Goal: Task Accomplishment & Management: Use online tool/utility

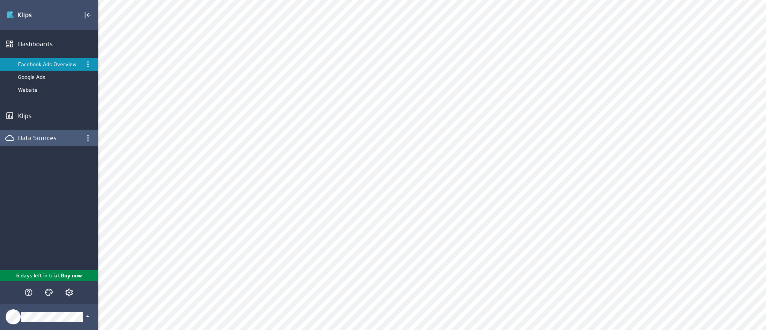
click at [32, 137] on div "Data Sources" at bounding box center [43, 138] width 50 height 8
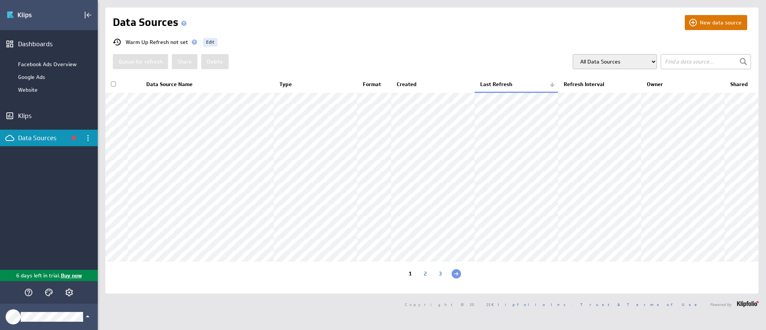
click at [705, 21] on button "New data source" at bounding box center [716, 22] width 62 height 15
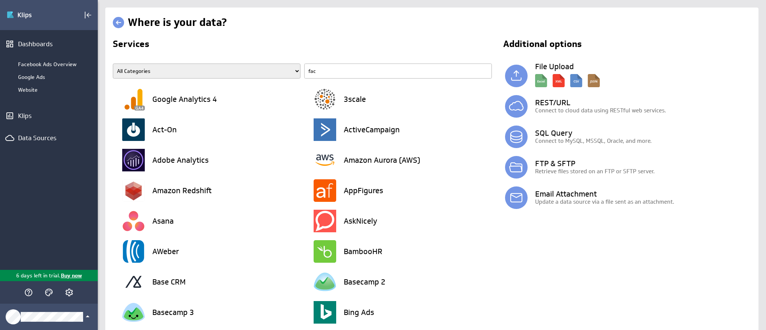
type input "face"
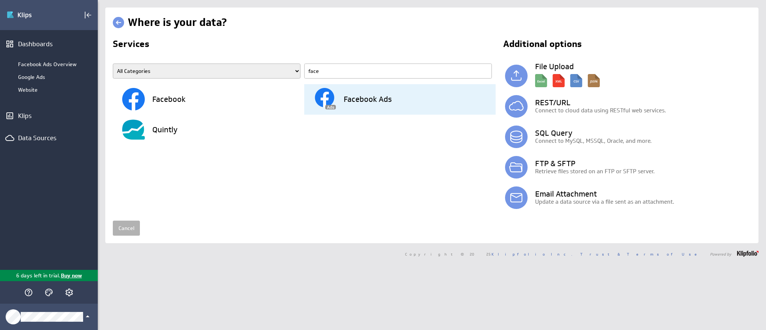
click at [349, 99] on h3 "Facebook Ads" at bounding box center [368, 100] width 48 height 8
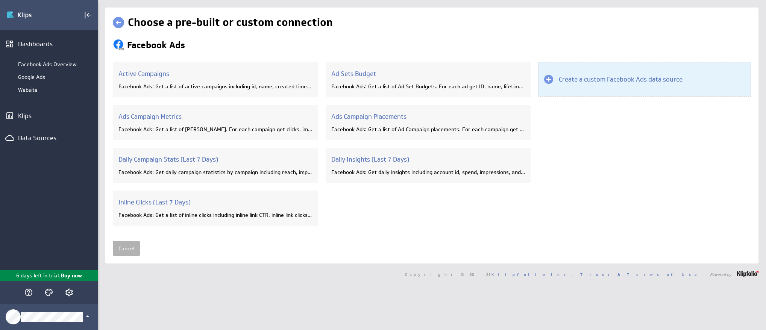
click at [576, 84] on div "Create a custom Facebook Ads data source" at bounding box center [644, 79] width 213 height 35
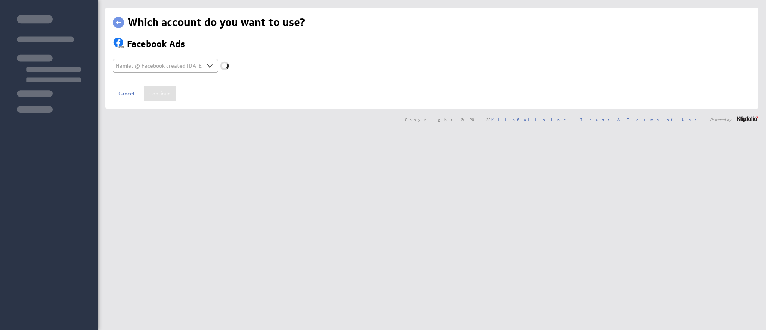
select select "d5ab8409ab0d43b85c945bec943fa4af"
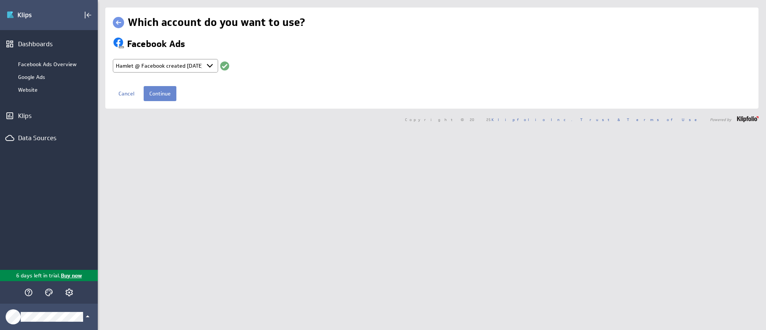
click at [162, 92] on input "Continue" at bounding box center [160, 93] width 33 height 15
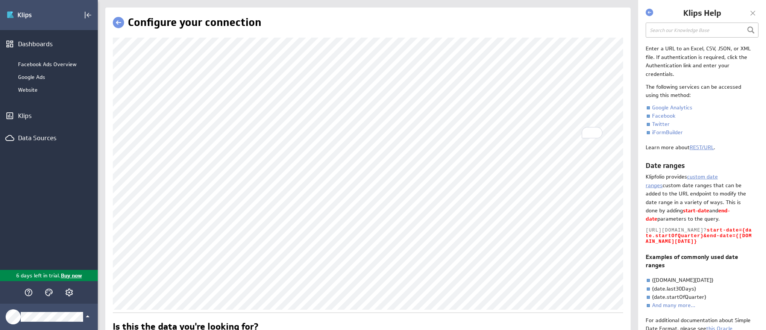
scroll to position [28, 0]
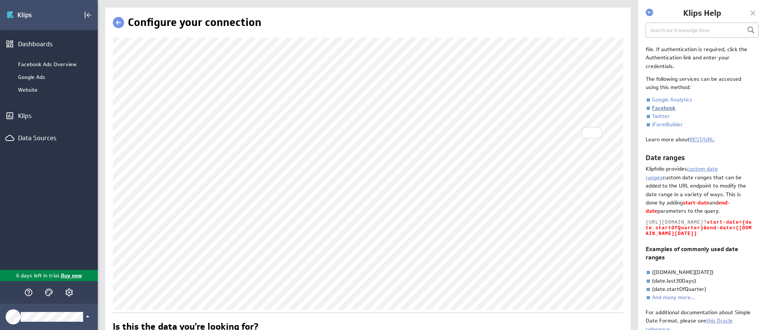
click at [661, 108] on link "Facebook" at bounding box center [663, 108] width 23 height 7
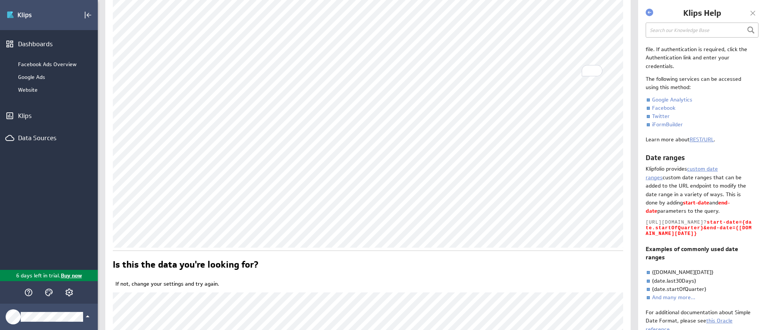
scroll to position [61, 0]
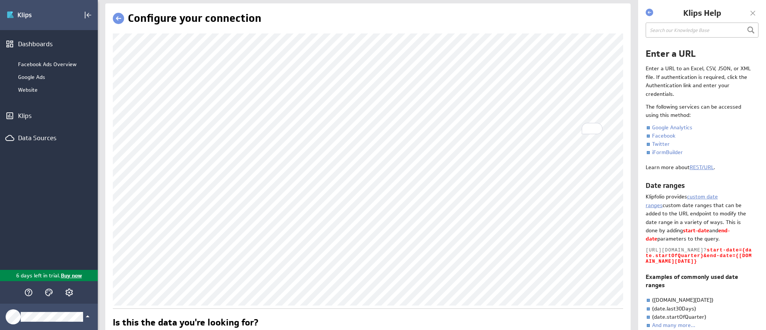
scroll to position [5, 0]
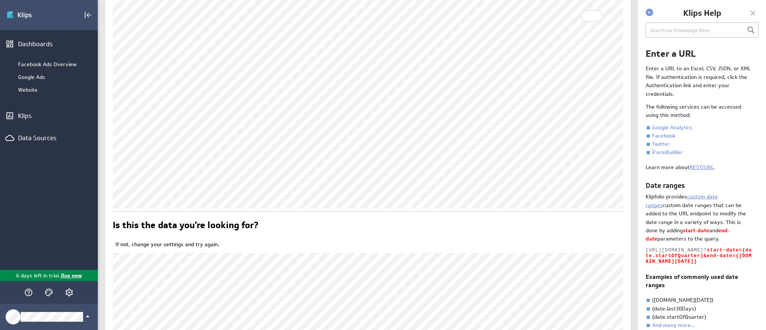
scroll to position [120, 0]
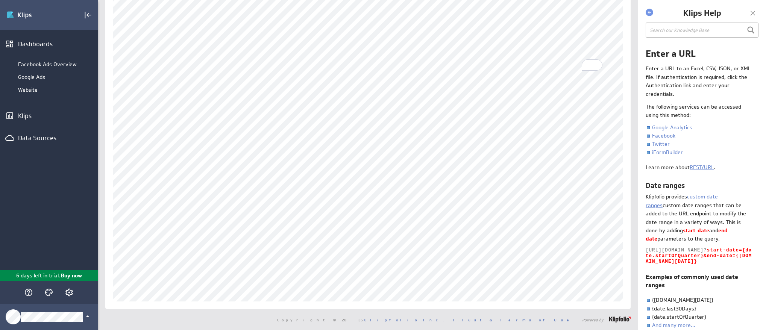
scroll to position [39, 0]
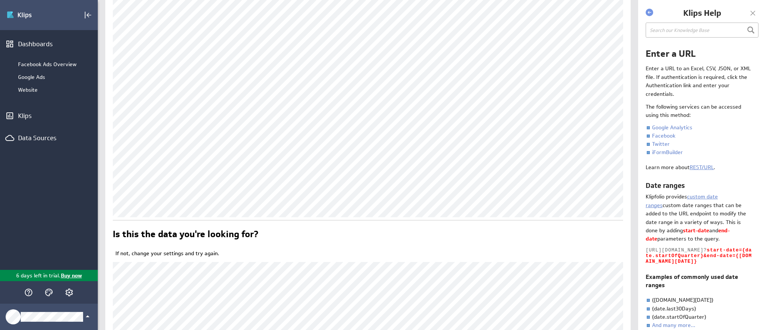
scroll to position [140, 0]
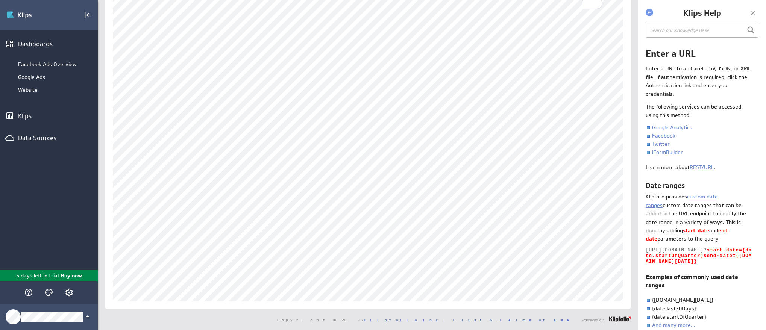
scroll to position [39, 0]
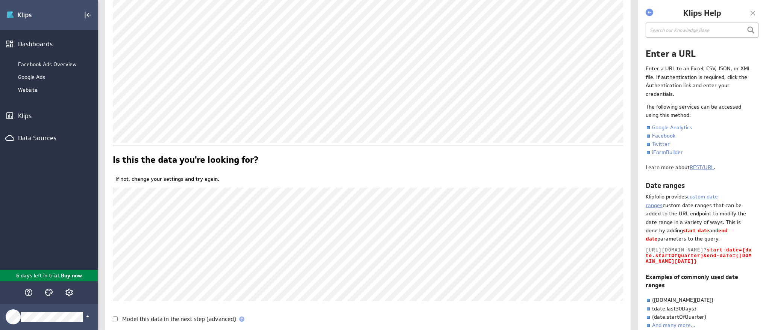
scroll to position [203, 0]
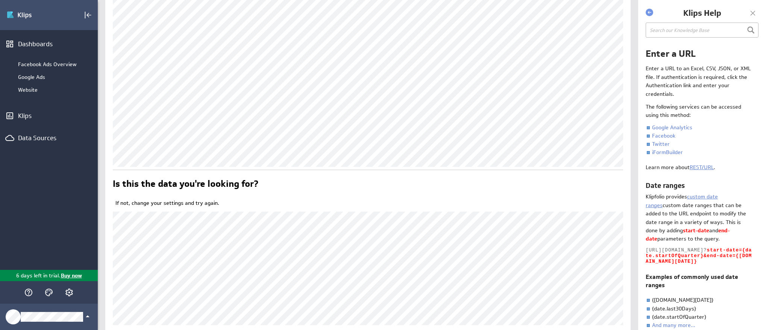
scroll to position [190, 0]
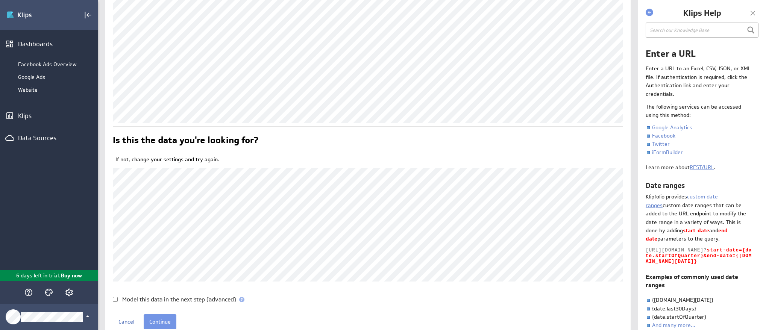
scroll to position [233, 0]
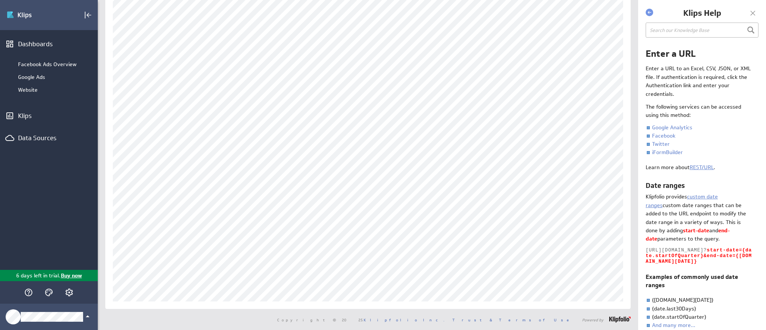
scroll to position [61, 0]
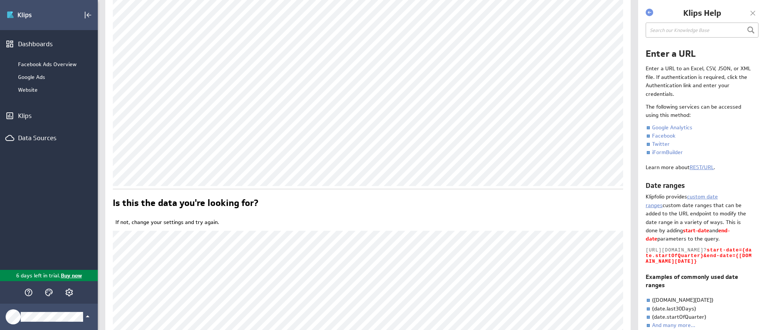
scroll to position [179, 0]
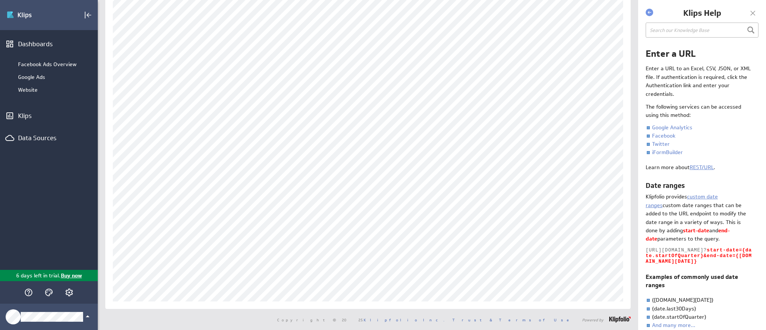
scroll to position [61, 0]
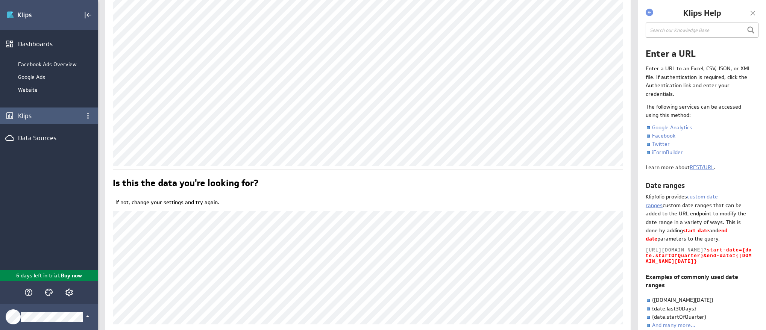
scroll to position [189, 0]
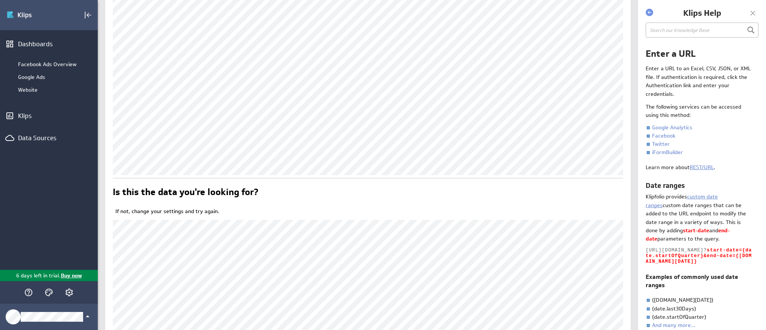
scroll to position [203, 0]
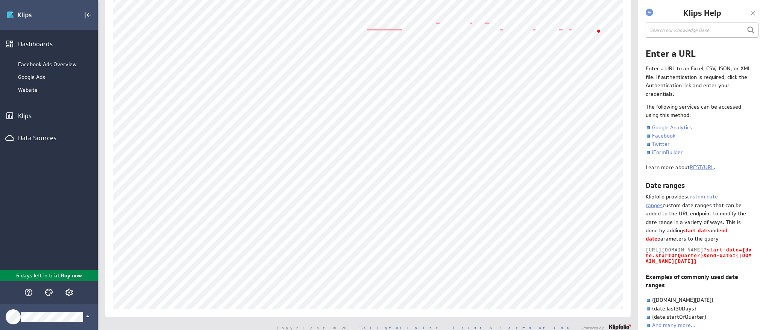
scroll to position [83, 0]
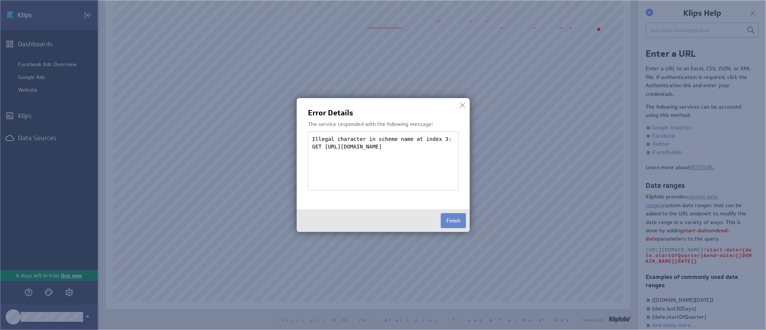
click at [447, 226] on button "Finish" at bounding box center [453, 220] width 25 height 15
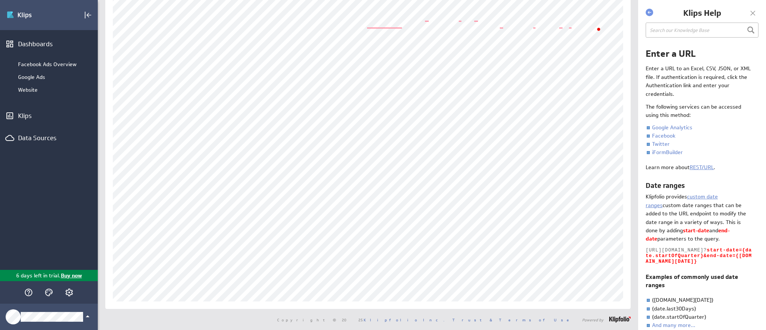
scroll to position [83, 0]
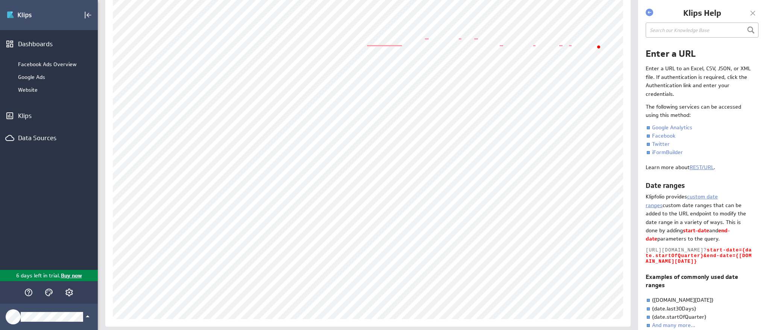
scroll to position [88, 0]
click at [155, 315] on div "Configure your connection" at bounding box center [368, 122] width 526 height 407
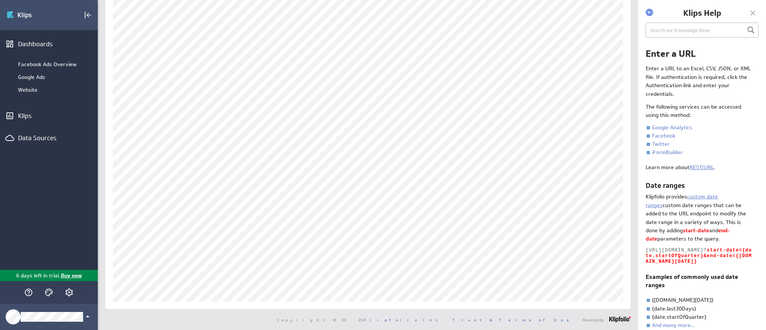
scroll to position [61, 0]
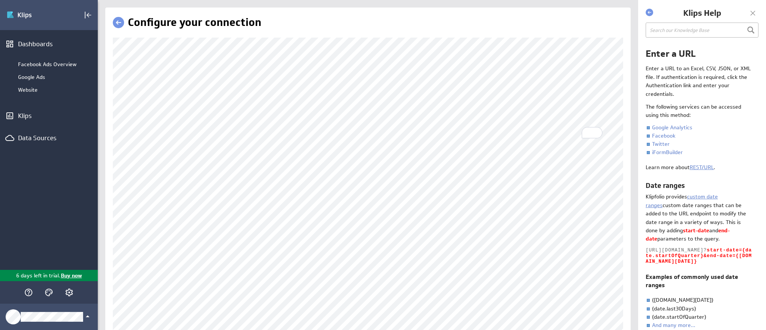
click at [121, 18] on link at bounding box center [118, 22] width 11 height 11
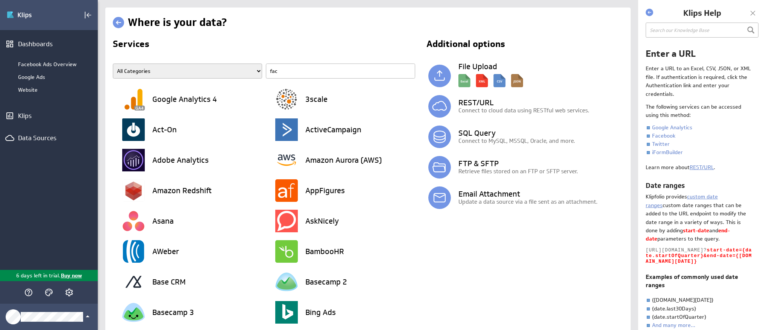
type input "face"
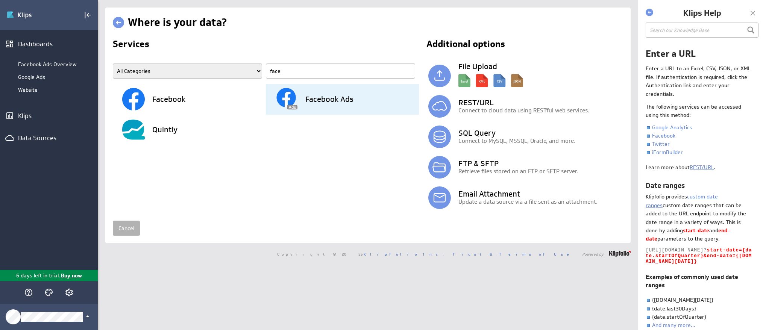
click at [302, 99] on div "Facebook Ads" at bounding box center [347, 99] width 144 height 30
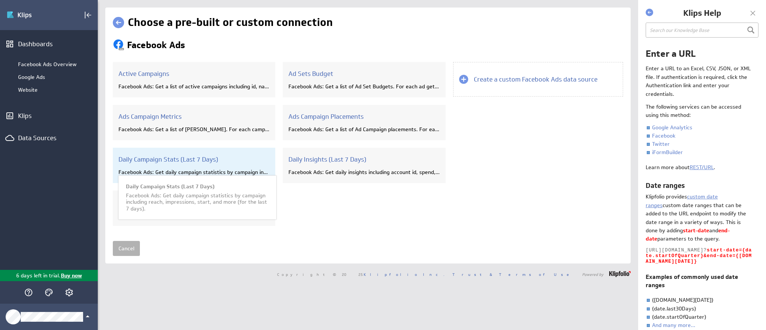
click at [188, 159] on h3 "Daily Campaign Stats (Last 7 Days)" at bounding box center [194, 159] width 151 height 8
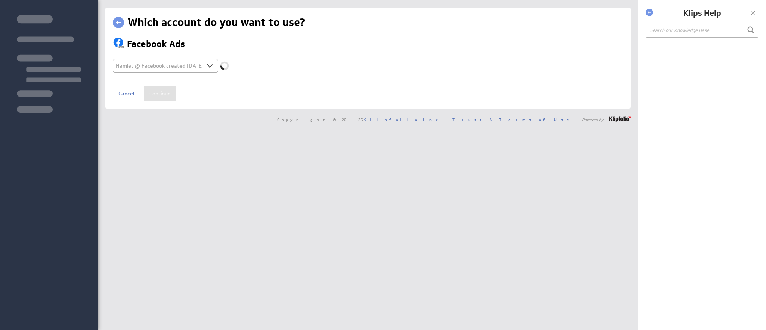
select select "d5ab8409ab0d43b85c945bec943fa4af"
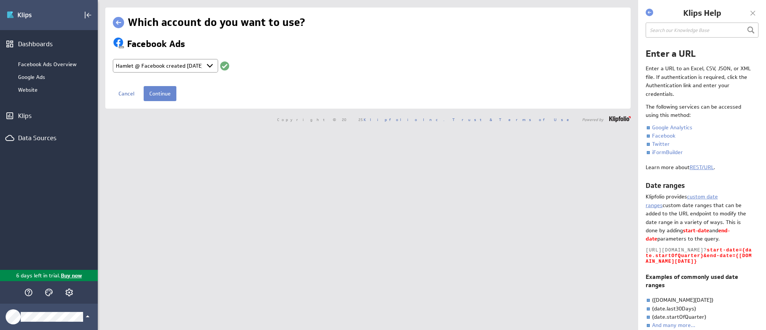
click at [164, 97] on input "Continue" at bounding box center [160, 93] width 33 height 15
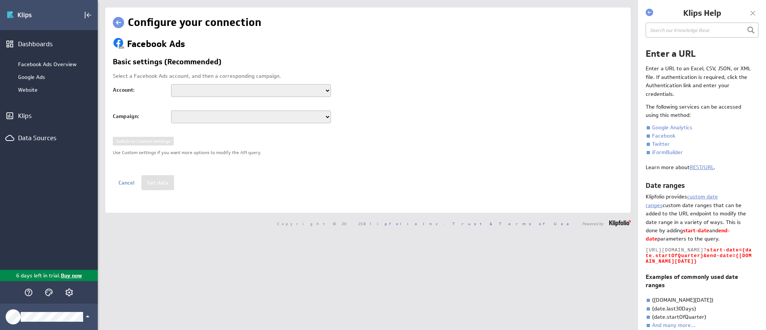
click at [193, 89] on select "Displai Systems Inc AGA Ad Account Logic Inbound Agency Account Glendale Glenda…" at bounding box center [251, 90] width 160 height 13
select select "act_15250066"
click at [171, 84] on select "Displai Systems Inc AGA Ad Account Logic Inbound Agency Account Glendale Glenda…" at bounding box center [251, 90] width 160 height 13
click at [194, 117] on select "TOFU - Awareness - May 28, 2025 MD_IG_NA-Retargeting_FB_v3_LG_CX_Demo_-_FB__V5_…" at bounding box center [251, 117] width 160 height 13
select select "6826454238601"
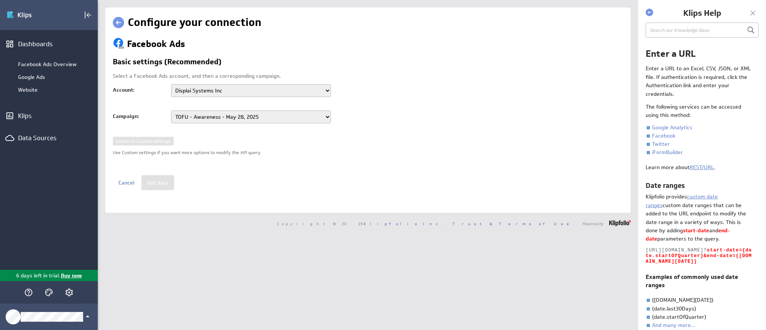
click at [171, 111] on select "TOFU - Awareness - May 28, 2025 MD_IG_NA-Retargeting_FB_v3_LG_CX_Demo_-_FB__V5_…" at bounding box center [251, 117] width 160 height 13
click at [162, 183] on button "Get data" at bounding box center [157, 182] width 33 height 15
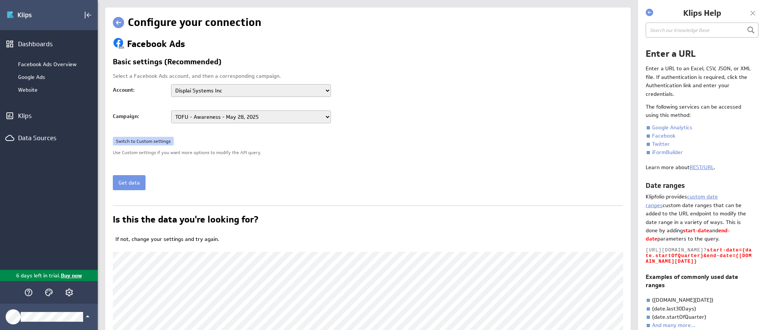
click at [143, 140] on link "Switch to Custom settings" at bounding box center [143, 141] width 61 height 9
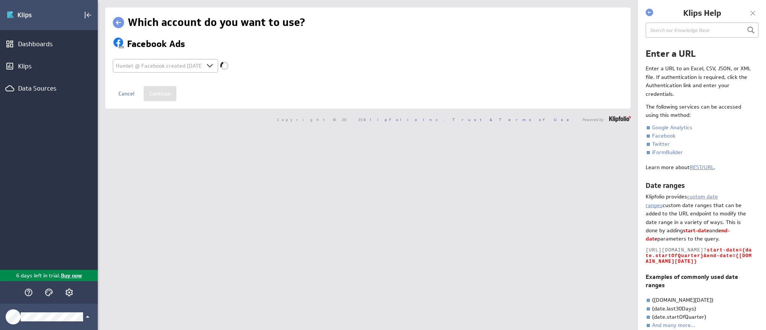
select select "d5ab8409ab0d43b85c945bec943fa4af"
click at [120, 23] on link at bounding box center [118, 22] width 11 height 11
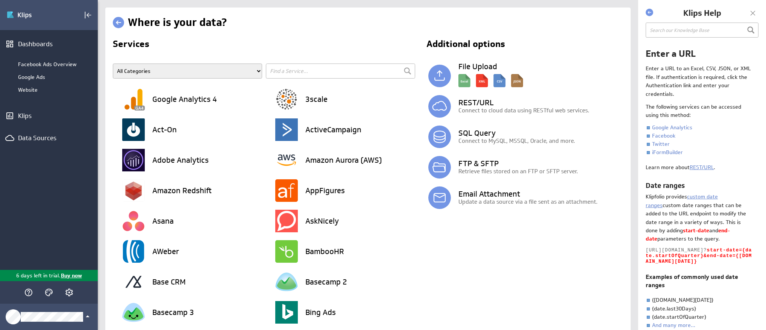
click at [302, 71] on input "text" at bounding box center [340, 71] width 149 height 15
type input "face"
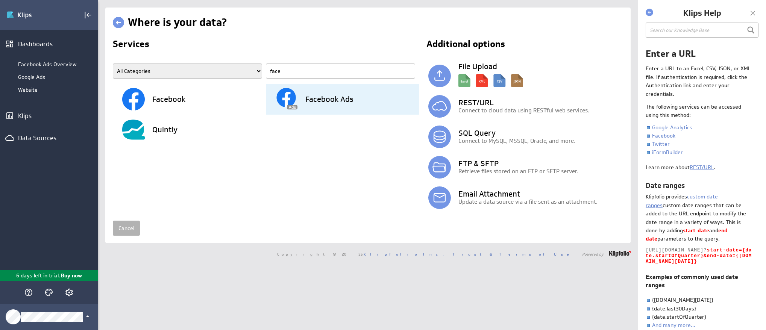
click at [318, 96] on h3 "Facebook Ads" at bounding box center [329, 100] width 48 height 8
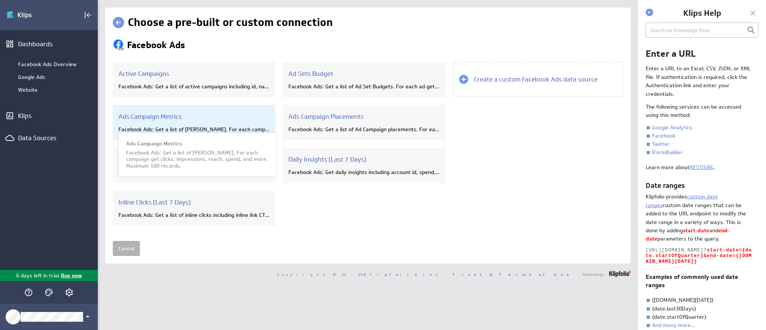
click at [233, 125] on div "Ads Campaign Metrics Facebook Ads: Get a list of [PERSON_NAME]. For each campai…" at bounding box center [194, 122] width 163 height 35
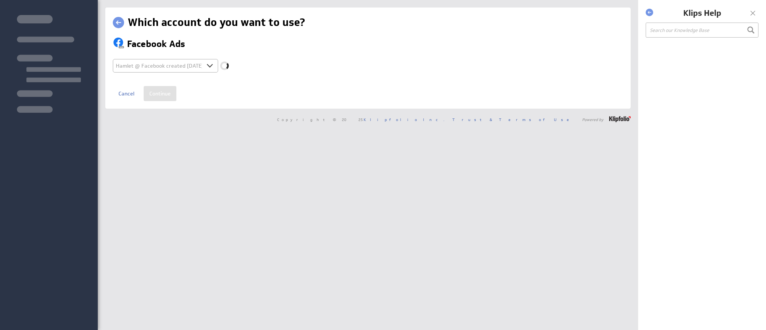
select select "d5ab8409ab0d43b85c945bec943fa4af"
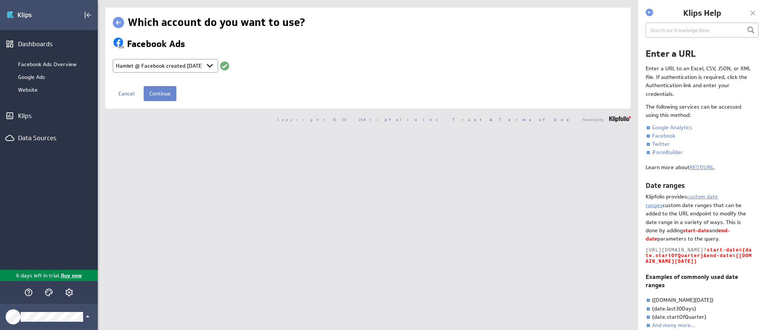
click at [164, 97] on input "Continue" at bounding box center [160, 93] width 33 height 15
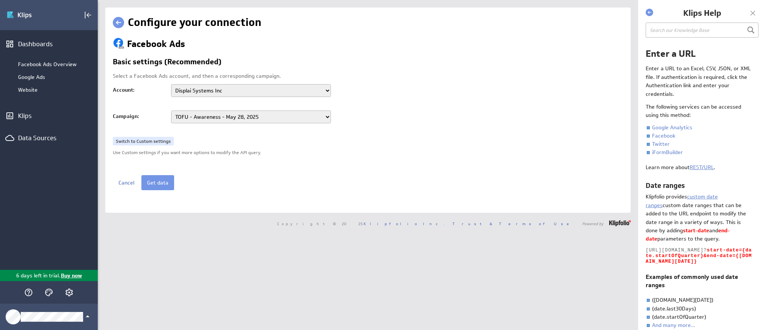
click at [203, 92] on select "Displai Systems Inc AGA Ad Account Logic Inbound Agency Account Glendale Glenda…" at bounding box center [251, 90] width 160 height 13
click at [155, 180] on button "Get data" at bounding box center [157, 182] width 33 height 15
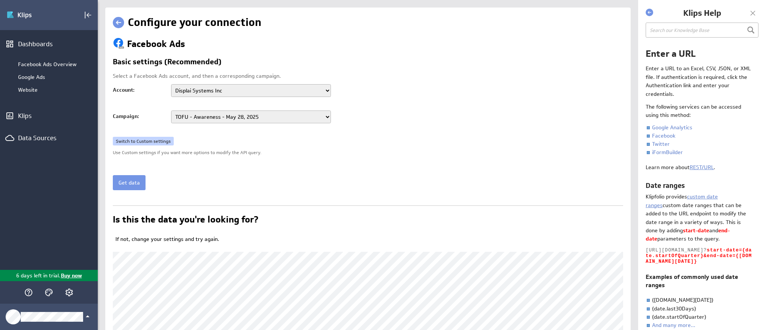
click at [146, 140] on link "Switch to Custom settings" at bounding box center [143, 141] width 61 height 9
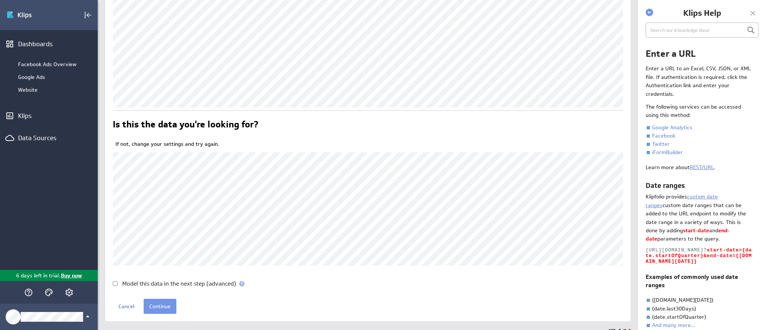
scroll to position [201, 0]
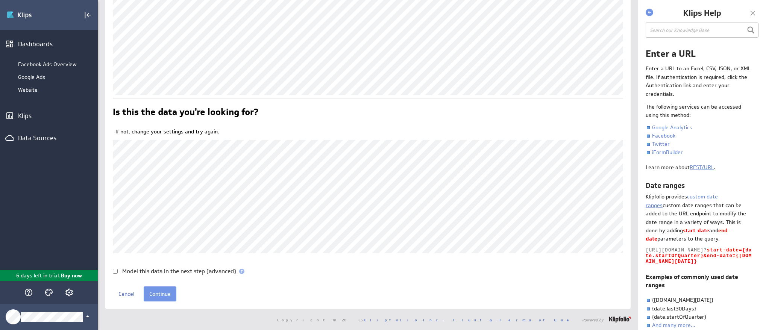
click at [115, 271] on input "Model this data in the next step (advanced)" at bounding box center [115, 271] width 5 height 5
checkbox input "true"
click at [166, 294] on input "Continue" at bounding box center [160, 294] width 33 height 15
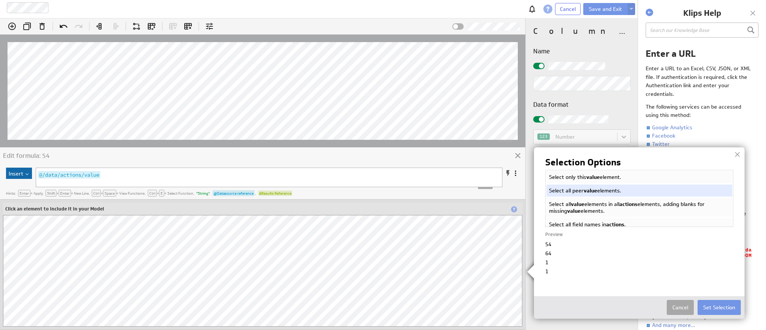
click at [684, 309] on button "Cancel" at bounding box center [680, 307] width 27 height 15
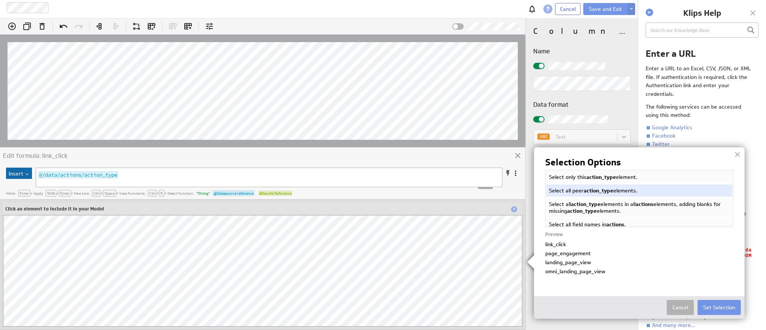
click at [620, 177] on li "Select only this action_type element." at bounding box center [639, 177] width 187 height 14
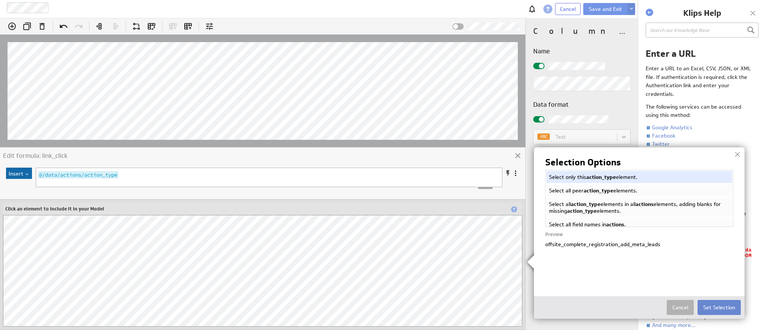
click at [718, 308] on button "Set Selection" at bounding box center [719, 307] width 43 height 15
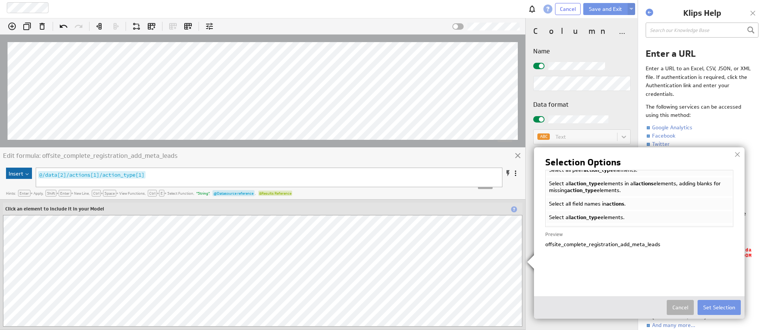
scroll to position [20, 0]
click at [613, 187] on li "Select all action_type elements in all actions elements, adding blanks for miss…" at bounding box center [639, 188] width 187 height 20
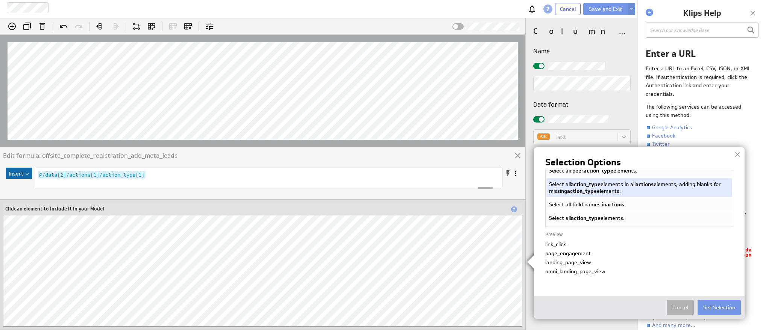
click at [581, 204] on li "Select all field names in actions ." at bounding box center [639, 205] width 187 height 14
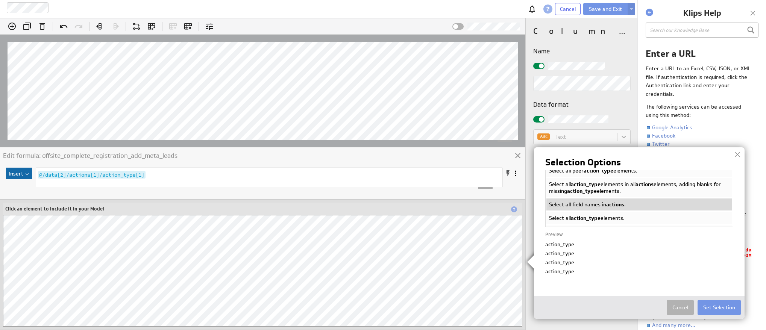
scroll to position [23, 0]
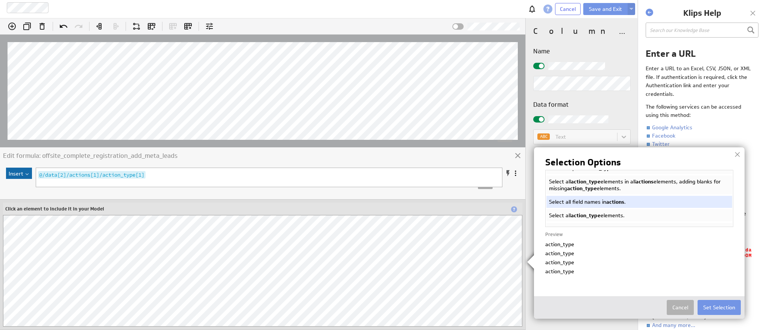
click at [592, 215] on span "action_type" at bounding box center [586, 215] width 30 height 7
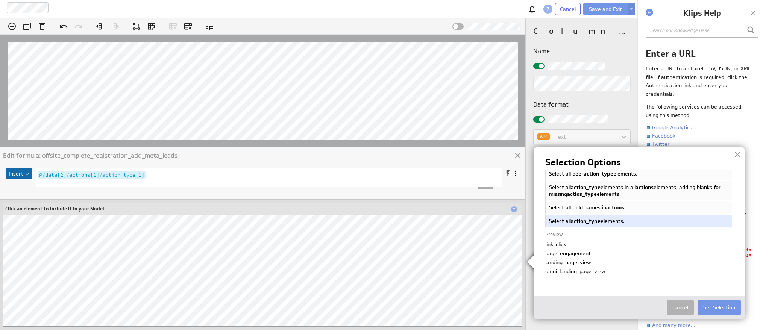
scroll to position [59, 0]
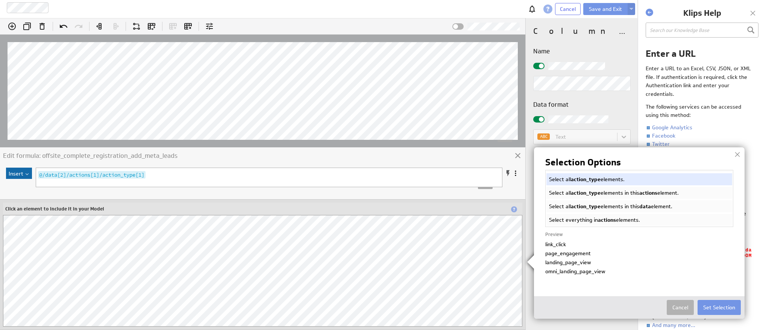
click at [98, 273] on img at bounding box center [383, 165] width 766 height 330
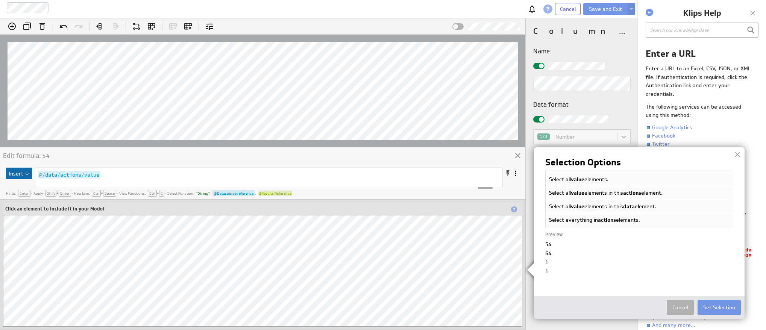
click at [616, 219] on span "actions" at bounding box center [607, 220] width 18 height 7
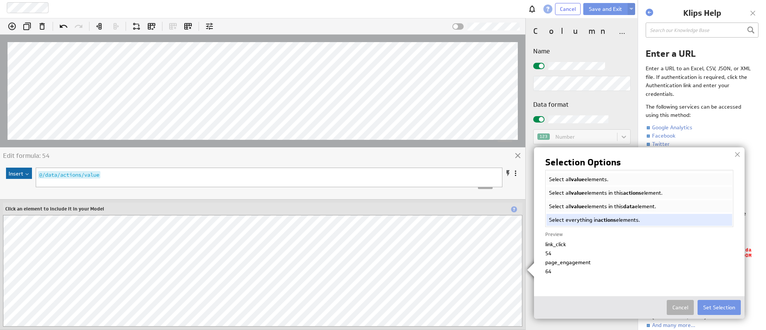
click at [606, 207] on li "Select all value elements in this data element." at bounding box center [639, 207] width 187 height 14
click at [604, 194] on li "Select all value elements in this actions element." at bounding box center [639, 193] width 187 height 14
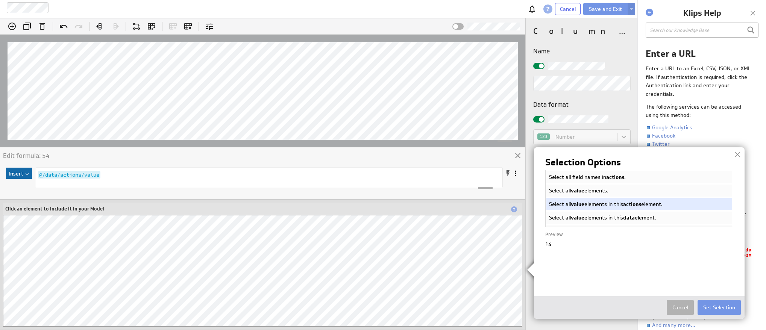
scroll to position [40, 0]
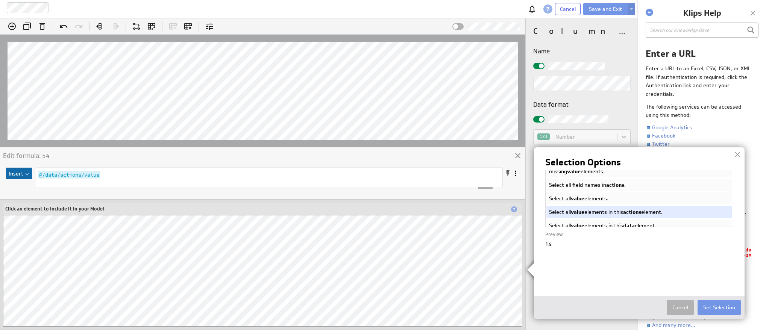
click at [614, 199] on li "Select all value elements." at bounding box center [639, 199] width 187 height 14
click at [618, 185] on span "actions" at bounding box center [615, 185] width 18 height 7
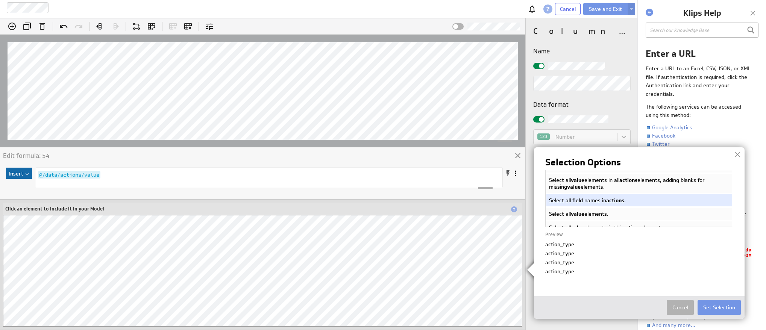
scroll to position [18, 0]
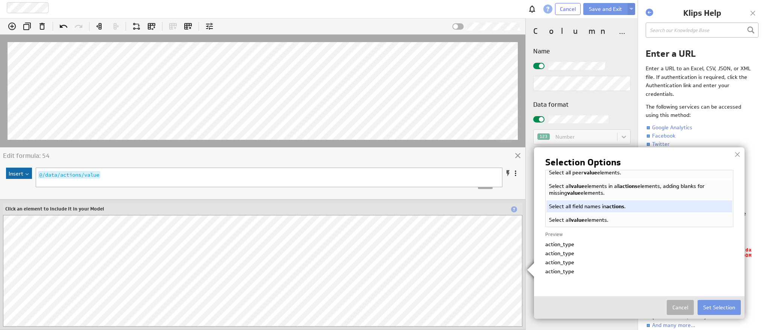
click at [610, 191] on li "Select all value elements in all actions elements, adding blanks for missing va…" at bounding box center [639, 189] width 187 height 20
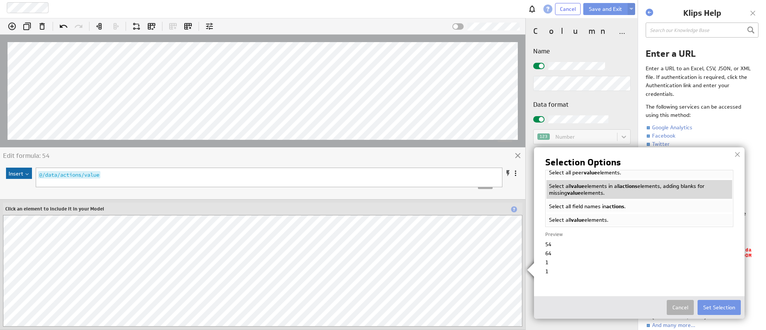
scroll to position [0, 0]
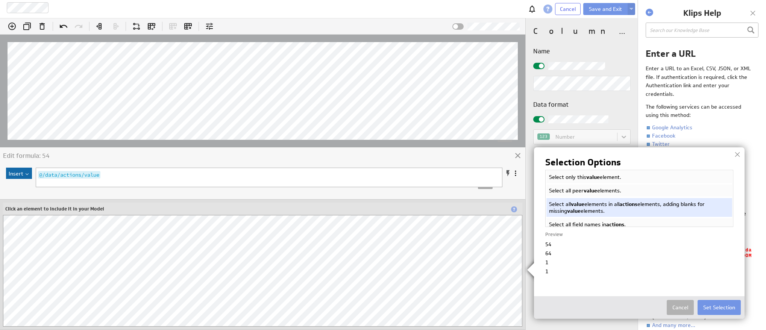
click at [608, 190] on li "Select all peer value elements." at bounding box center [639, 191] width 187 height 14
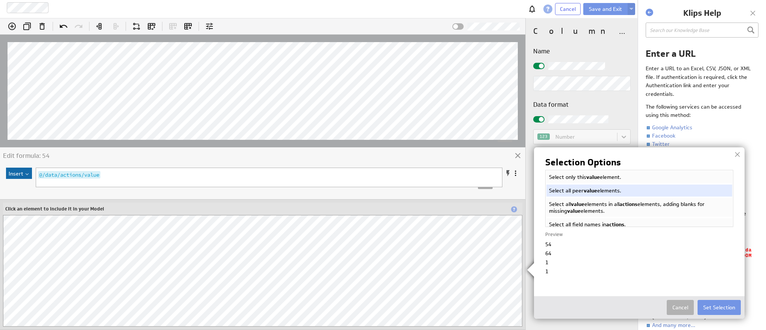
click at [625, 178] on li "Select only this value element." at bounding box center [639, 177] width 187 height 14
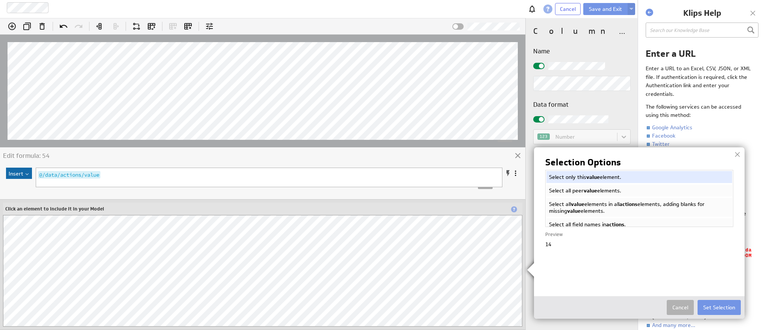
click at [678, 308] on button "Cancel" at bounding box center [680, 307] width 27 height 15
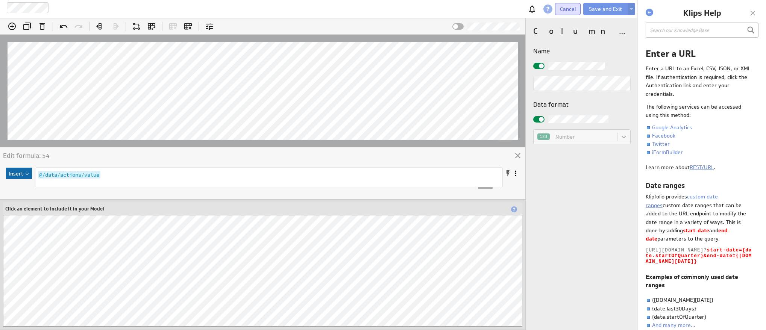
click at [565, 9] on span "Cancel" at bounding box center [568, 9] width 16 height 7
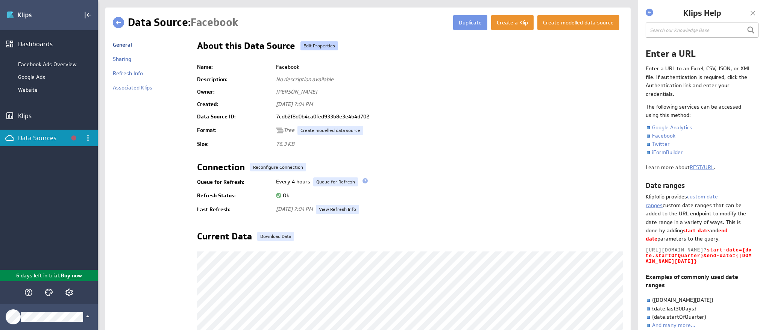
click at [324, 47] on link "Edit Properties" at bounding box center [320, 45] width 38 height 9
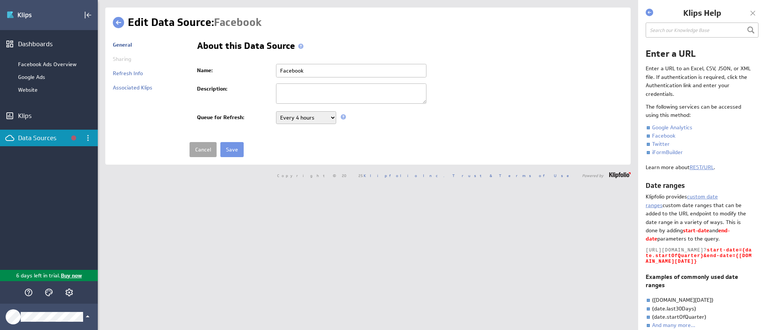
click at [201, 147] on link "Cancel" at bounding box center [203, 149] width 27 height 15
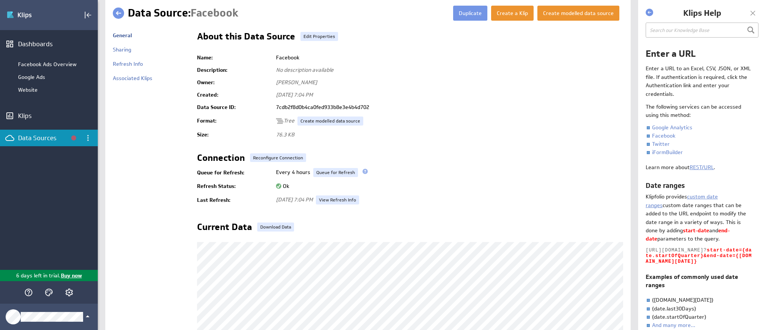
scroll to position [8, 0]
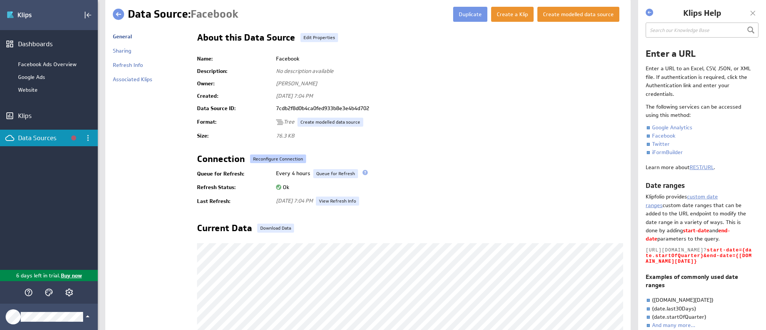
click at [279, 159] on link "Reconfigure Connection" at bounding box center [278, 159] width 56 height 9
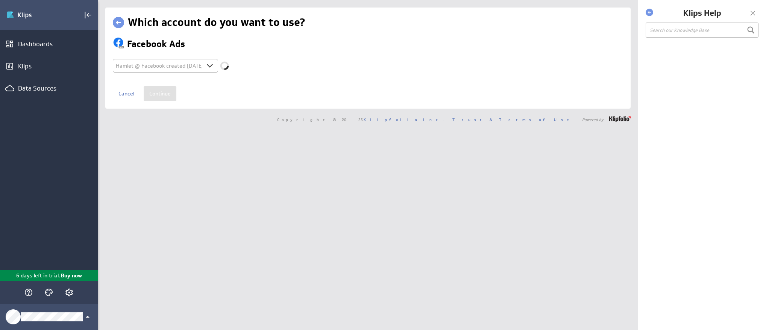
select select "d5ab8409ab0d43b85c945bec943fa4af"
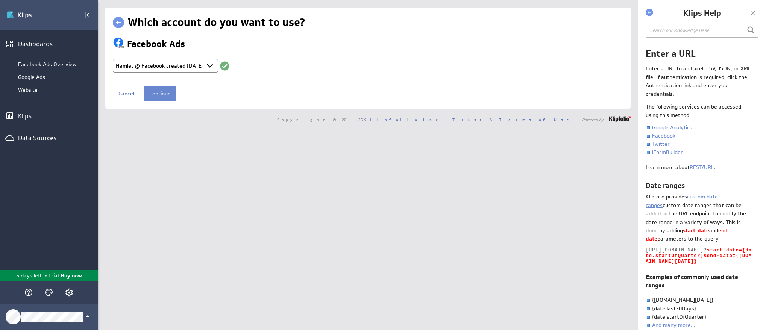
click at [162, 95] on input "Continue" at bounding box center [160, 93] width 33 height 15
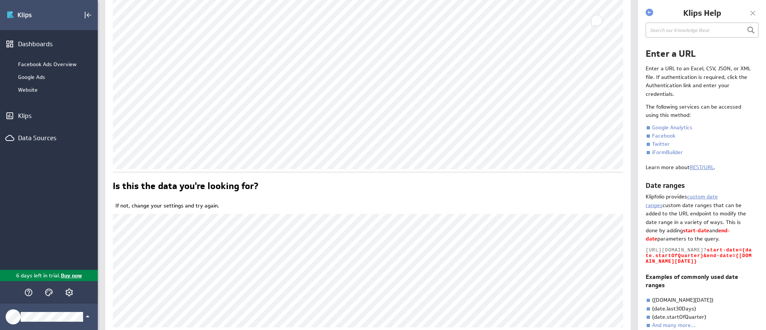
scroll to position [183, 0]
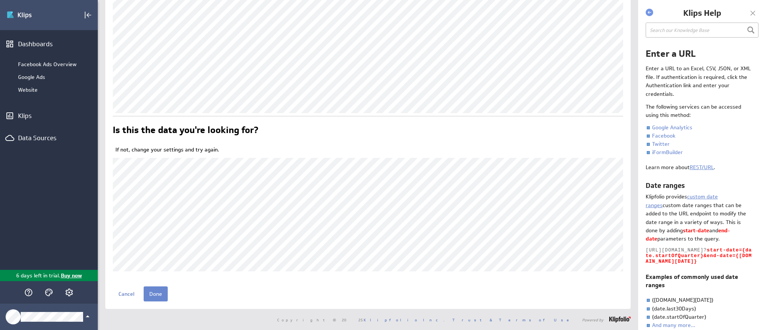
click at [153, 295] on input "Done" at bounding box center [156, 294] width 24 height 15
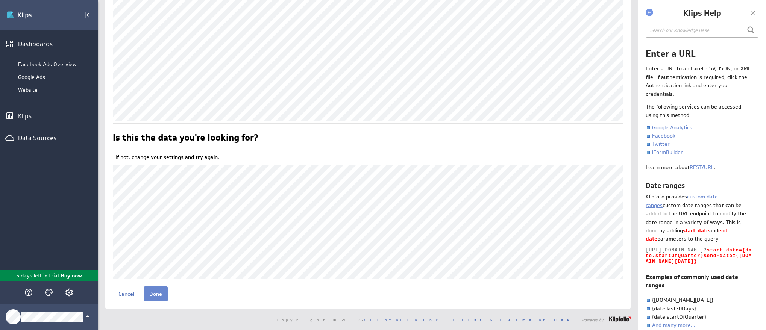
scroll to position [176, 0]
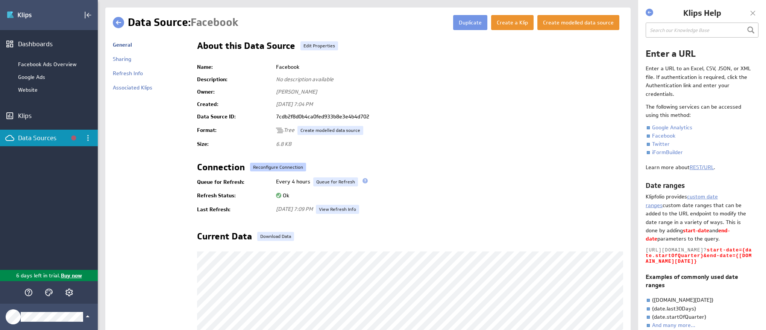
click at [282, 167] on link "Reconfigure Connection" at bounding box center [278, 167] width 56 height 9
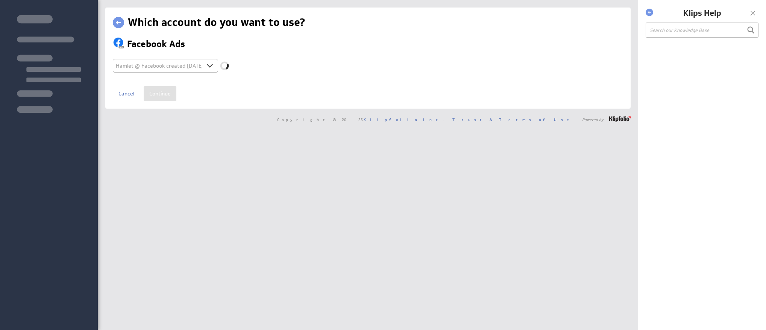
select select "d5ab8409ab0d43b85c945bec943fa4af"
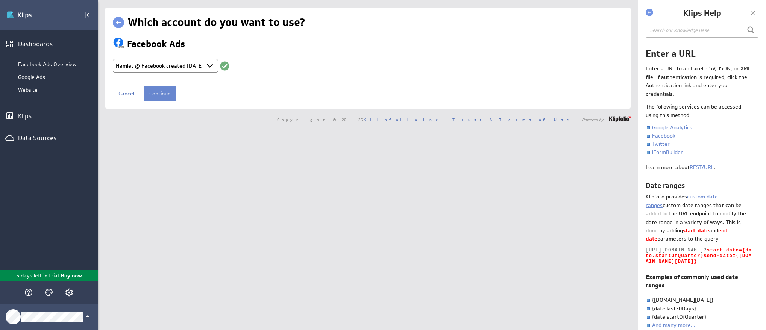
click at [159, 96] on input "Continue" at bounding box center [160, 93] width 33 height 15
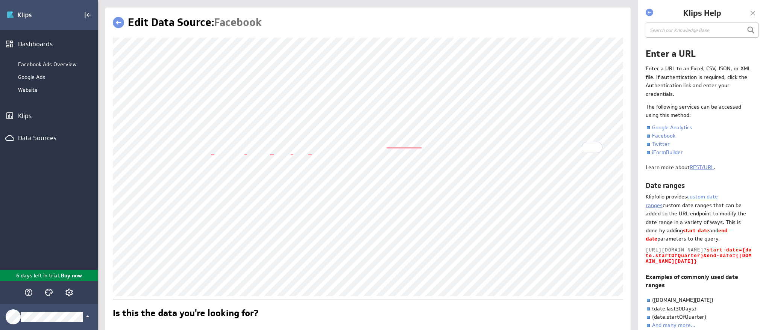
click at [116, 18] on link at bounding box center [118, 22] width 11 height 11
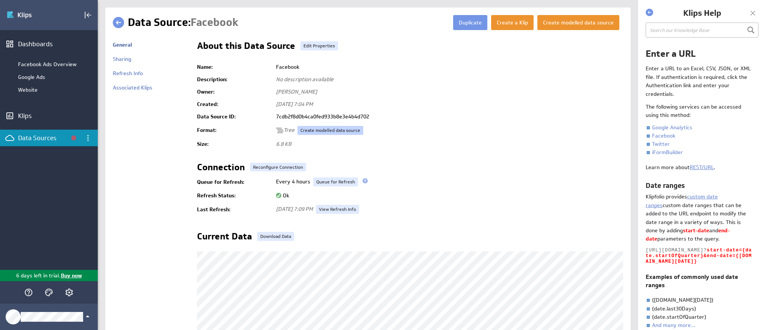
click at [320, 129] on link "Create modelled data source" at bounding box center [331, 130] width 66 height 9
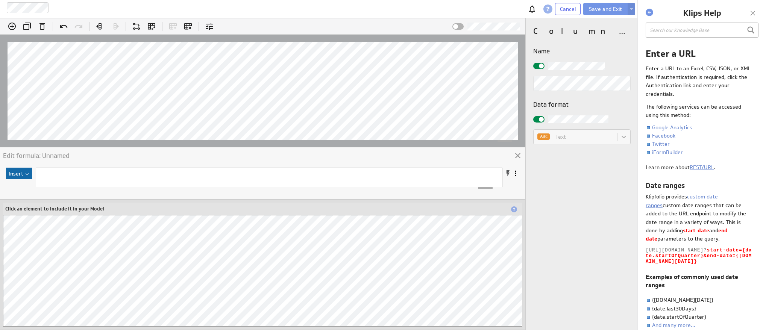
scroll to position [193, 0]
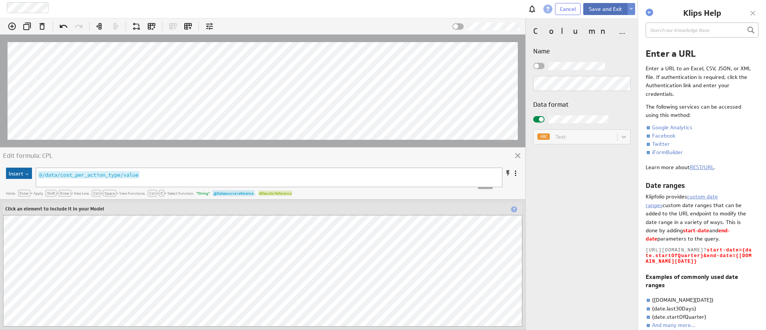
click at [603, 11] on button "Save and Exit" at bounding box center [605, 9] width 44 height 12
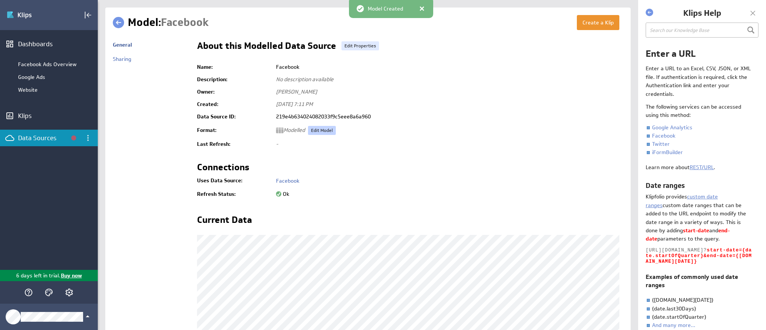
click at [318, 131] on link "Edit Model" at bounding box center [322, 130] width 28 height 9
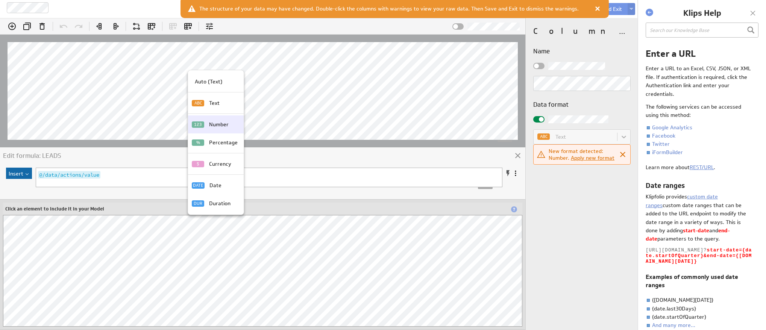
click at [218, 120] on div "123 Number" at bounding box center [216, 124] width 56 height 18
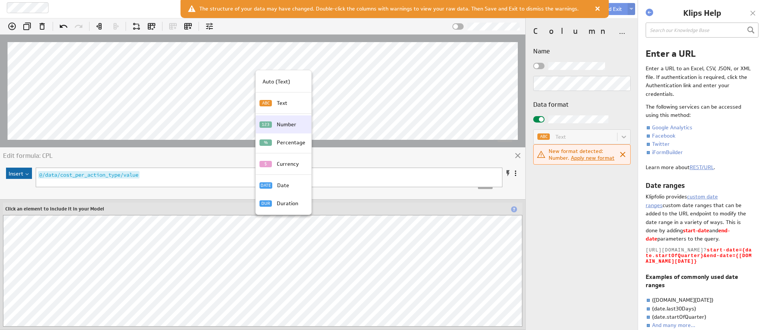
click at [279, 121] on p "Number" at bounding box center [287, 125] width 20 height 8
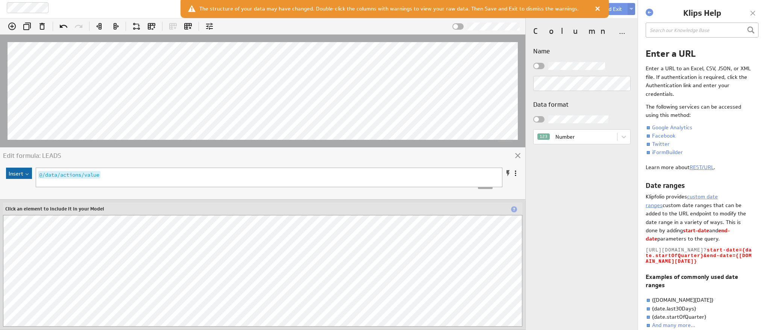
scroll to position [99, 0]
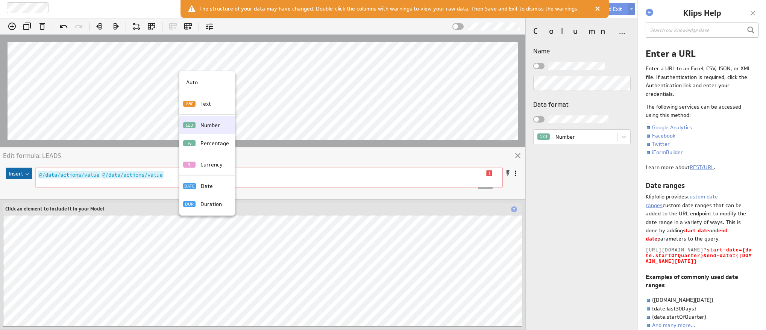
click at [216, 124] on p "Number" at bounding box center [211, 126] width 20 height 8
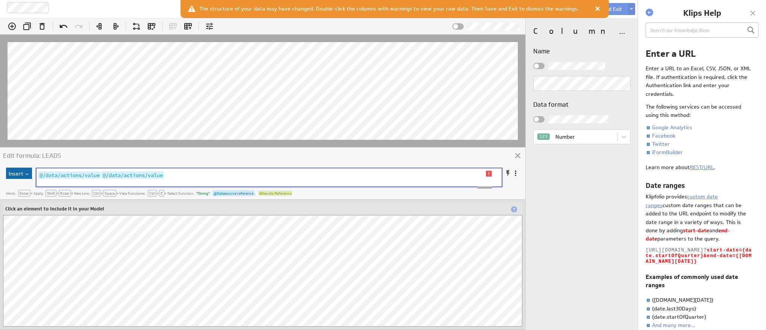
type textarea "7cdb2f8d0b4ca0fed933b8e3e4b4d702@/data/actions/value;"
click at [151, 175] on pre "@/data/actions/value" at bounding box center [261, 175] width 450 height 8
click at [508, 174] on span at bounding box center [508, 174] width 8 height 8
type textarea "7cdb2f8d0b4ca0fed933b8e3e4b4d702@/data/actions/value;"
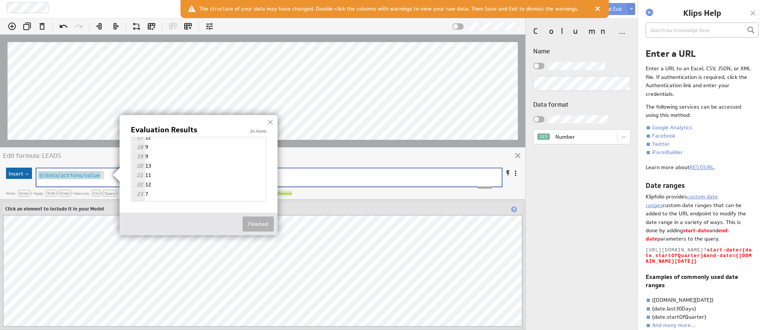
scroll to position [162, 0]
click at [514, 175] on img at bounding box center [383, 165] width 766 height 330
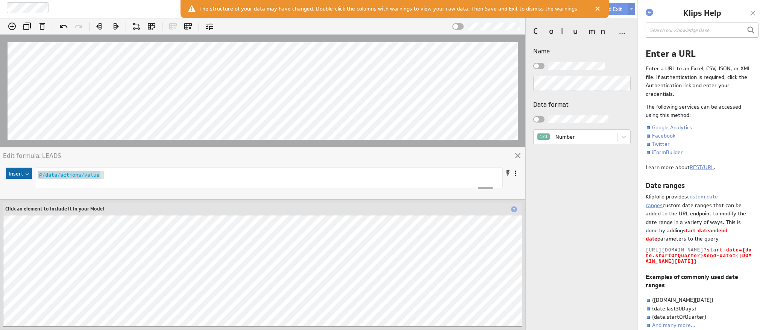
click at [514, 175] on span at bounding box center [516, 174] width 8 height 8
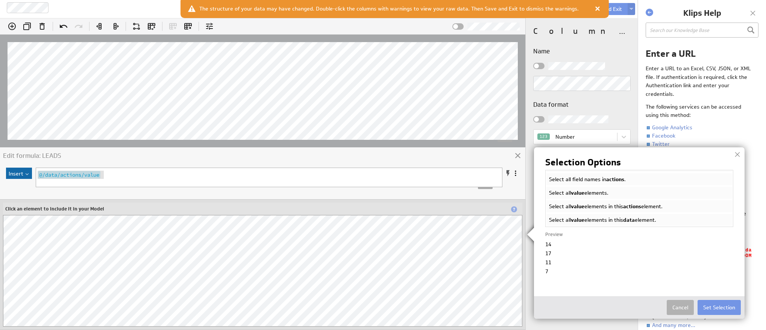
scroll to position [59, 0]
click at [611, 221] on span "actions" at bounding box center [607, 220] width 18 height 7
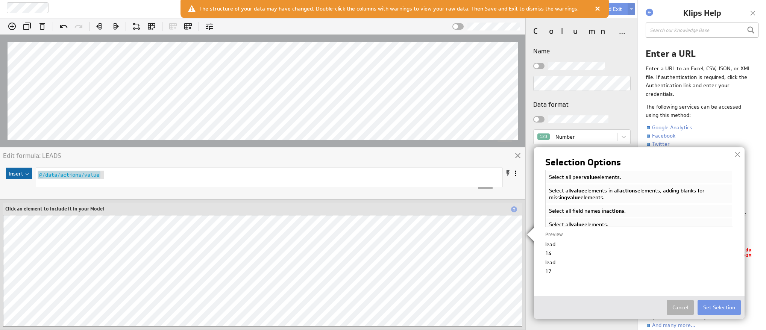
scroll to position [0, 0]
click at [621, 202] on li "Select all value elements in all actions elements, adding blanks for missing va…" at bounding box center [639, 208] width 187 height 20
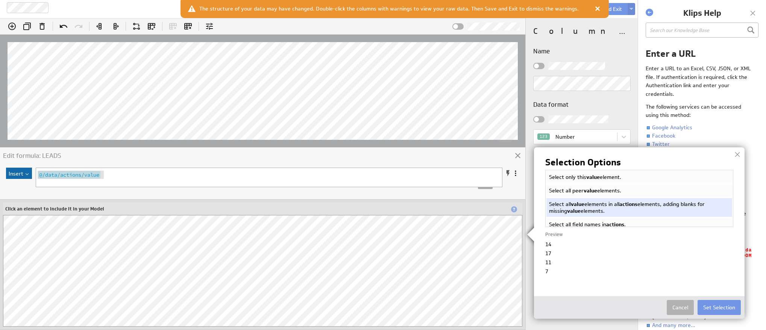
drag, startPoint x: 717, startPoint y: 307, endPoint x: 711, endPoint y: 304, distance: 5.7
click at [717, 307] on button "Set Selection" at bounding box center [719, 307] width 43 height 15
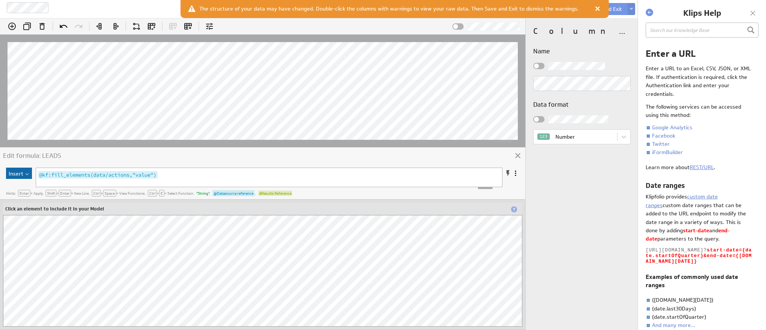
click at [515, 176] on span at bounding box center [516, 174] width 8 height 8
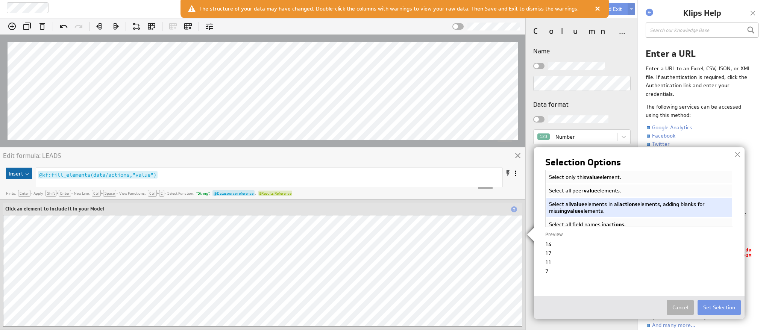
click at [600, 190] on li "Select all peer value elements." at bounding box center [639, 191] width 187 height 14
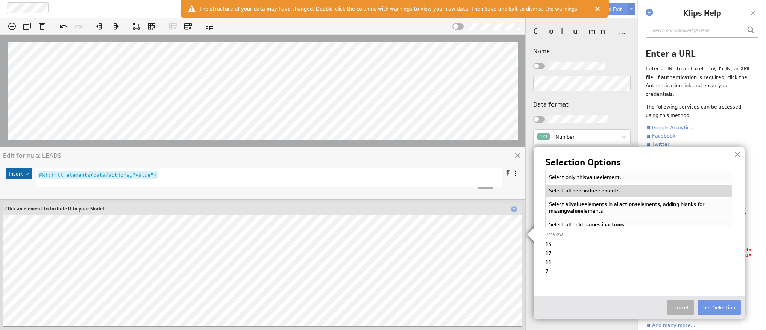
scroll to position [0, 0]
click at [714, 307] on button "Set Selection" at bounding box center [719, 307] width 43 height 15
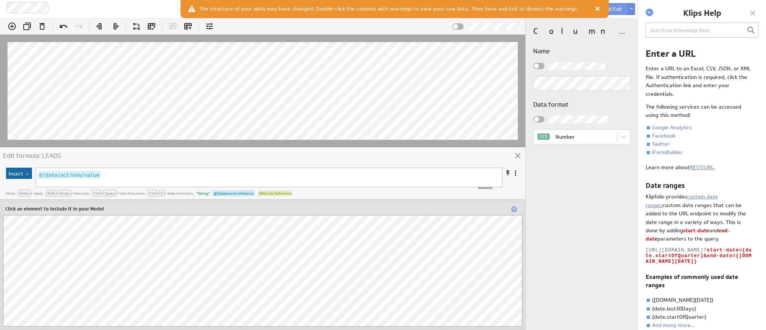
click at [514, 175] on span at bounding box center [516, 174] width 8 height 8
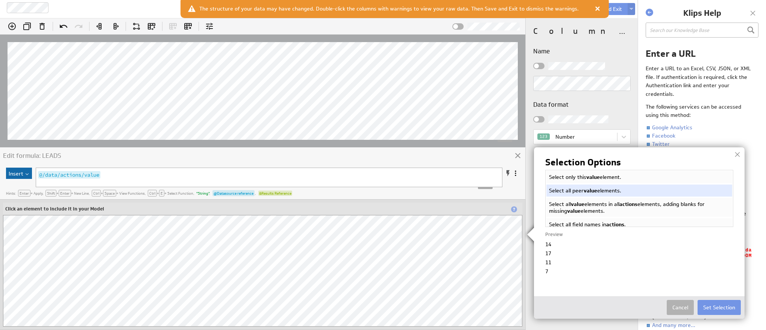
click at [601, 176] on li "Select only this value element." at bounding box center [639, 177] width 187 height 14
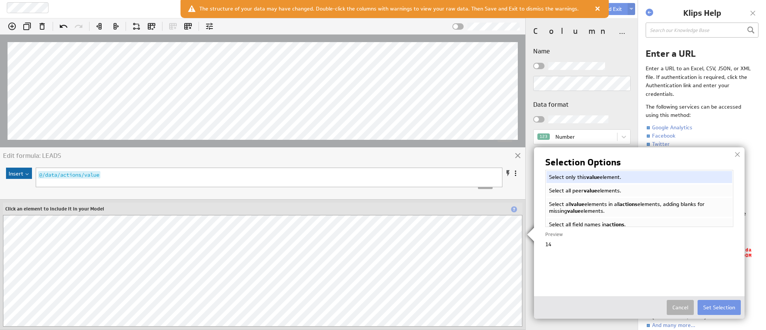
click at [597, 186] on li "Select all peer value elements." at bounding box center [639, 191] width 187 height 14
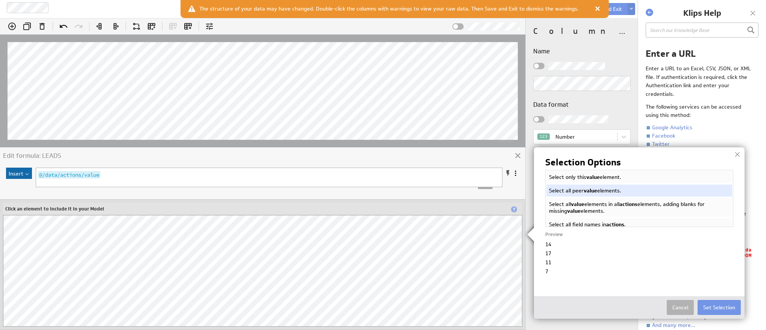
click at [594, 204] on li "Select all value elements in all actions elements, adding blanks for missing va…" at bounding box center [639, 208] width 187 height 20
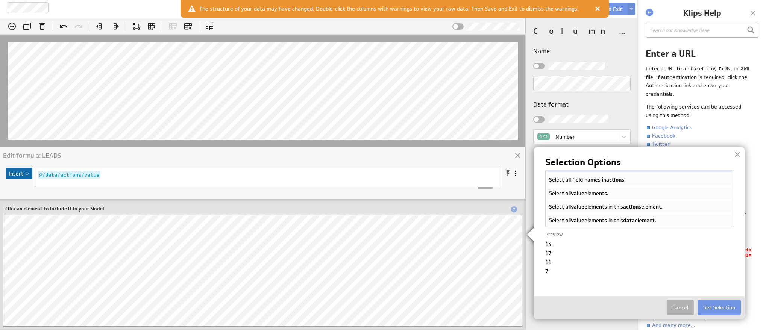
scroll to position [37, 0]
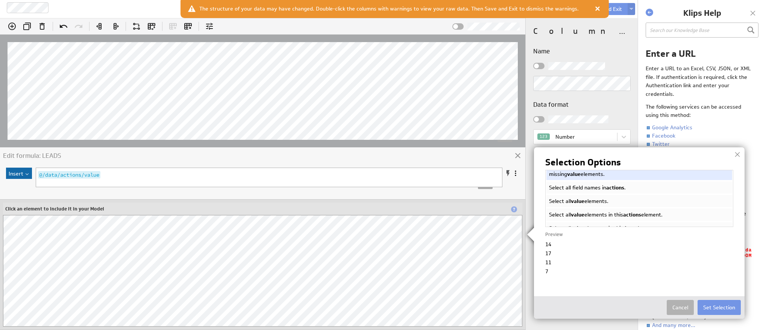
click at [595, 188] on li "Select all field names in actions ." at bounding box center [639, 188] width 187 height 14
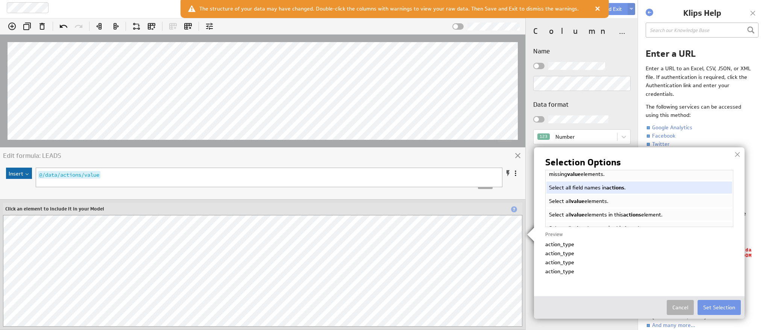
click at [590, 204] on li "Select all value elements." at bounding box center [639, 201] width 187 height 14
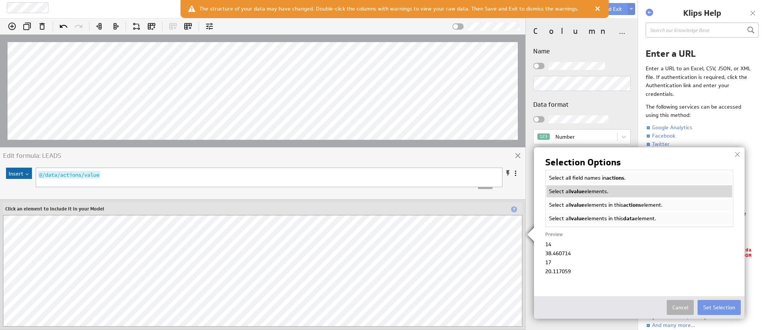
scroll to position [47, 0]
click at [611, 205] on li "Select all value elements in this actions element." at bounding box center [639, 205] width 187 height 14
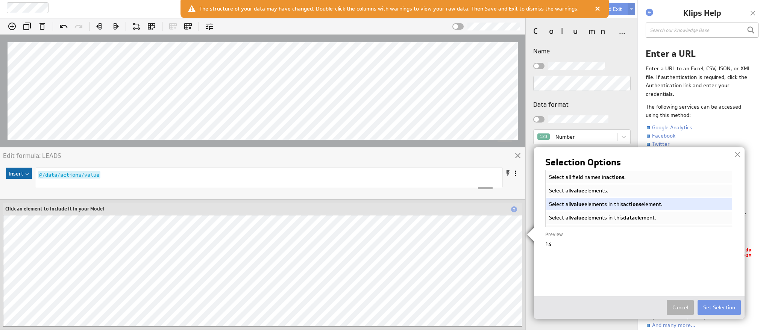
scroll to position [59, 0]
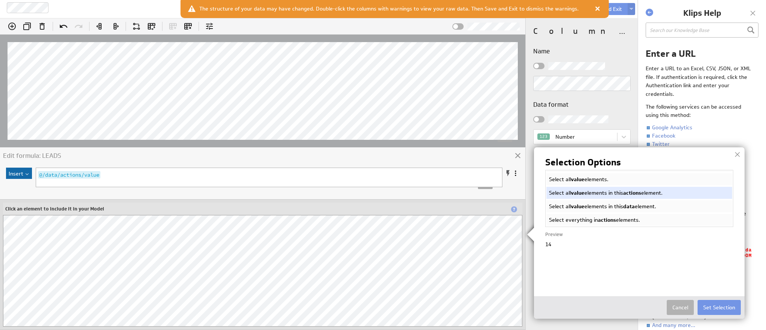
click at [609, 204] on li "Select all value elements in this data element." at bounding box center [639, 207] width 187 height 14
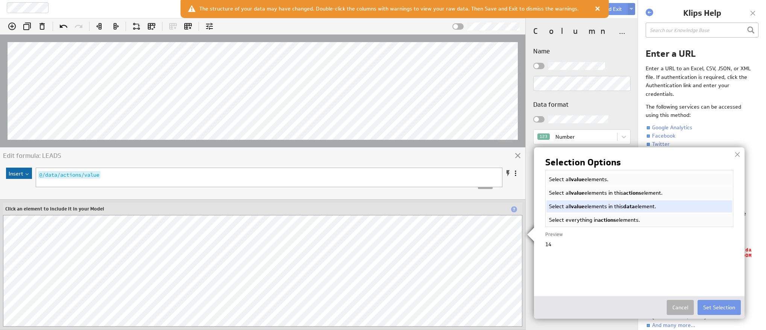
click at [594, 222] on li "Select everything in actions elements." at bounding box center [639, 220] width 187 height 14
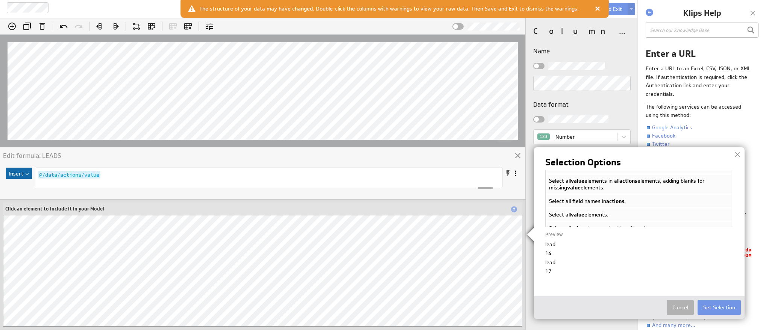
scroll to position [0, 0]
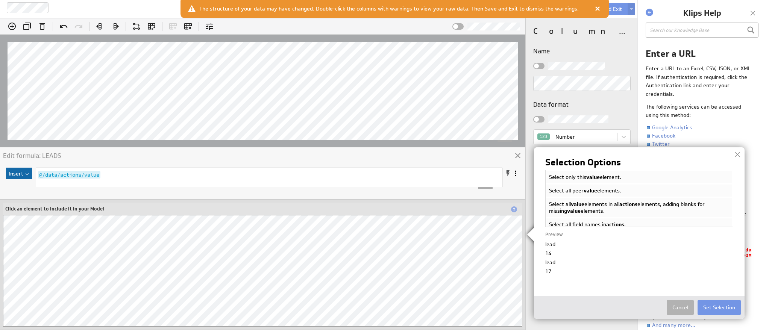
click at [593, 177] on span "value" at bounding box center [593, 177] width 14 height 7
click at [590, 186] on li "Select all peer value elements." at bounding box center [639, 191] width 187 height 14
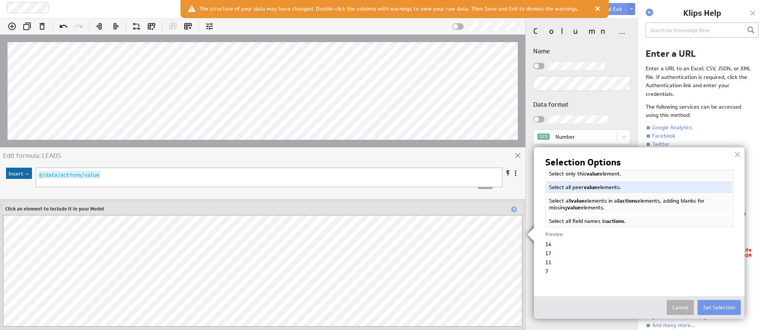
click at [610, 200] on li "Select all value elements in all actions elements, adding blanks for missing va…" at bounding box center [639, 204] width 187 height 20
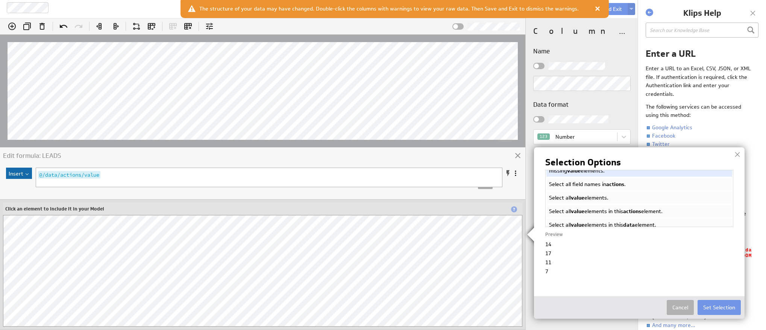
click at [587, 182] on li "Select all field names in actions ." at bounding box center [639, 185] width 187 height 14
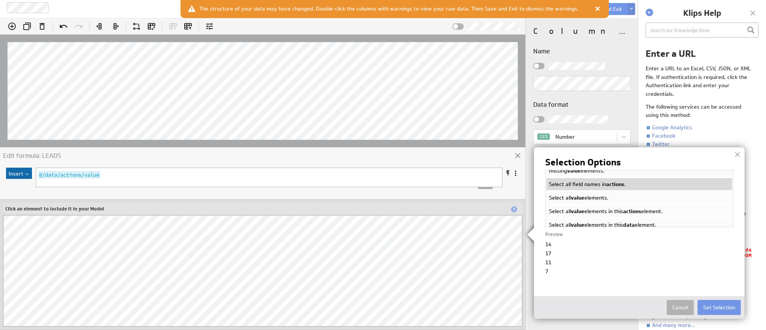
scroll to position [41, 0]
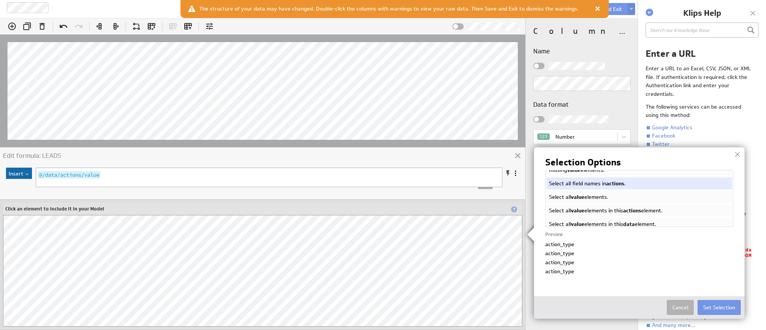
click at [596, 201] on li "Select all value elements." at bounding box center [639, 197] width 187 height 14
click at [614, 213] on li "Select all value elements in this actions element." at bounding box center [639, 211] width 187 height 14
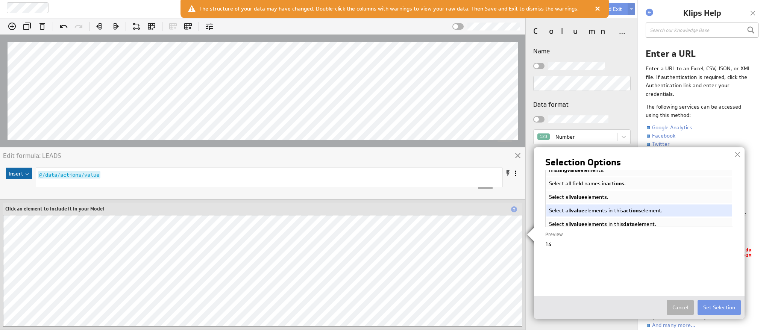
scroll to position [46, 0]
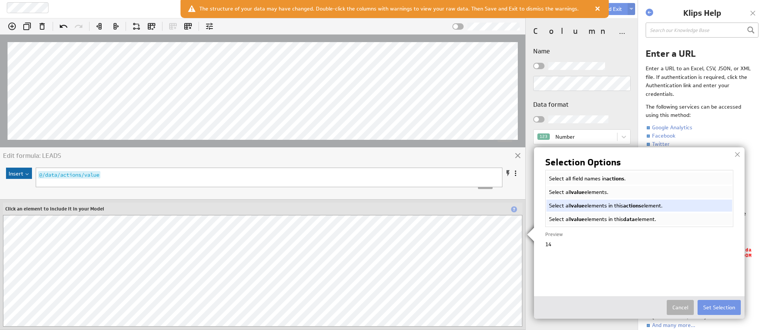
click at [612, 217] on li "Select all value elements in this data element." at bounding box center [639, 220] width 187 height 14
click at [603, 219] on span "actions" at bounding box center [607, 220] width 18 height 7
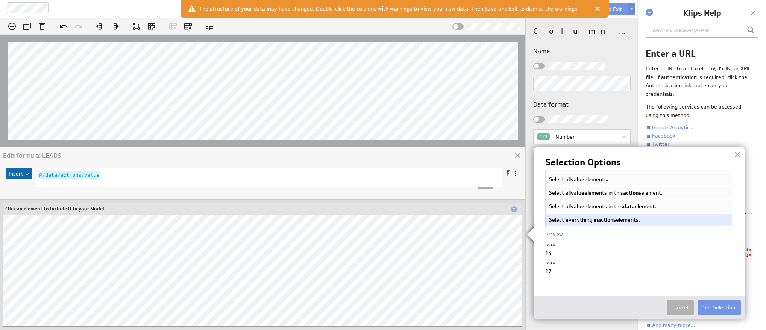
click at [237, 67] on img at bounding box center [383, 165] width 766 height 330
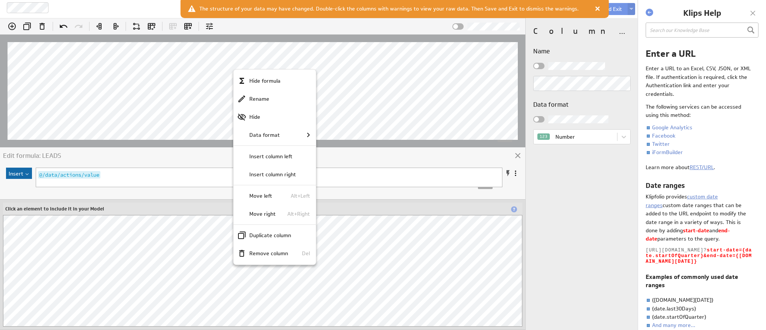
click at [589, 8] on div at bounding box center [383, 165] width 766 height 330
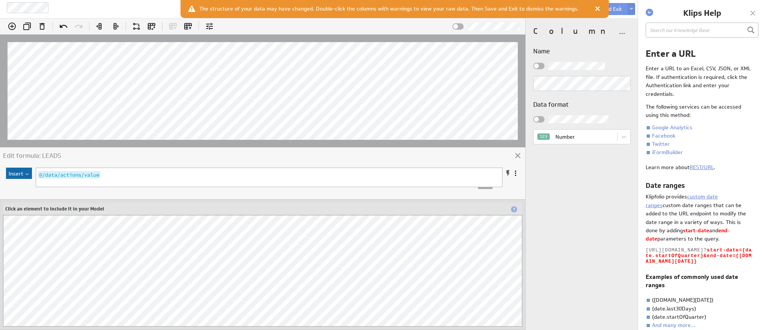
click at [594, 9] on div at bounding box center [598, 9] width 8 height 8
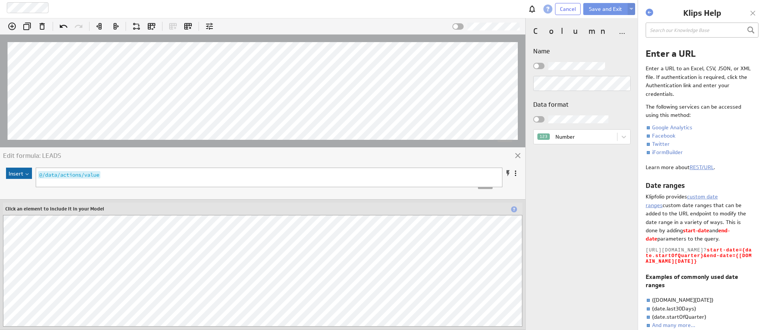
click at [117, 174] on pre "@/data/actions/value" at bounding box center [261, 175] width 451 height 8
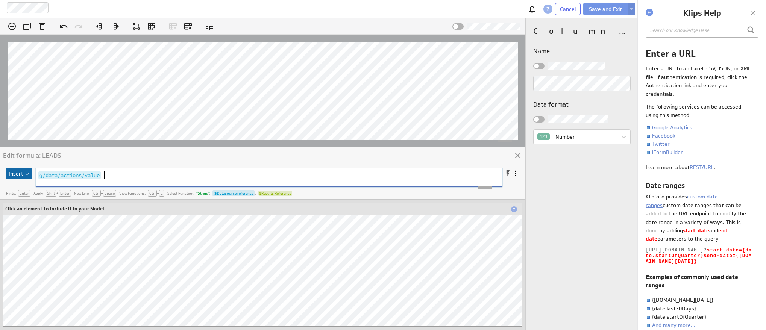
click at [117, 174] on pre "@/data/actions/value" at bounding box center [261, 175] width 450 height 8
type textarea "7cdb2f8d0b4ca0fed933b8e3e4b4d702@/data/actions/value;"
click at [38, 175] on span "@/data/actions/value" at bounding box center [69, 176] width 62 height 8
type textarea "IFNULL("
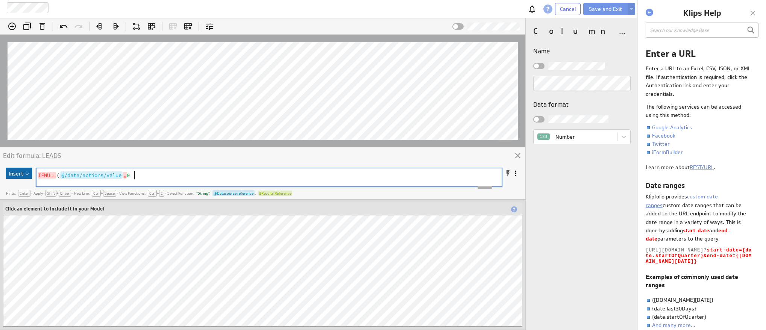
type textarea ",0)"
type textarea "IFNULL(7cdb2f8d0b4ca0fed933b8e3e4b4d702@/data/actions/value;,0)"
click at [509, 173] on span at bounding box center [508, 174] width 8 height 8
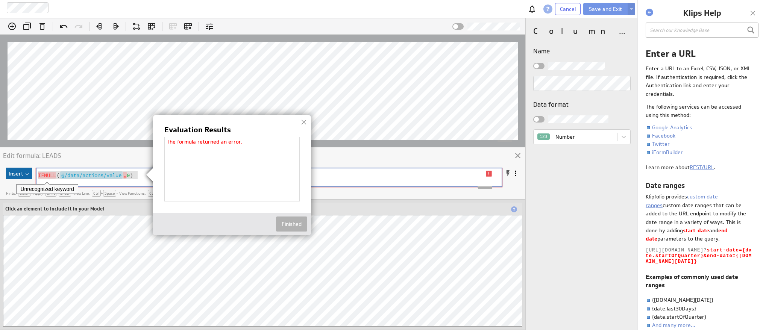
click at [303, 121] on div at bounding box center [303, 122] width 11 height 11
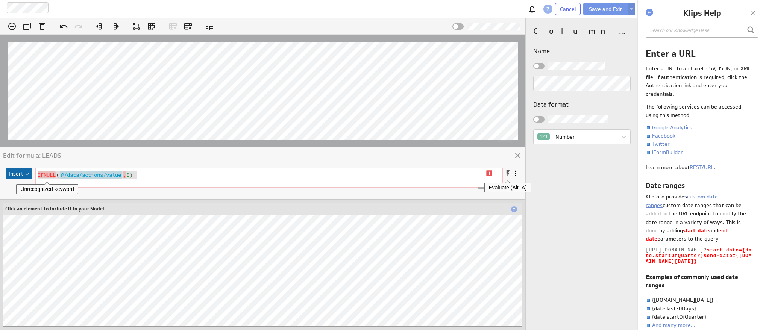
click at [509, 174] on span at bounding box center [508, 174] width 8 height 8
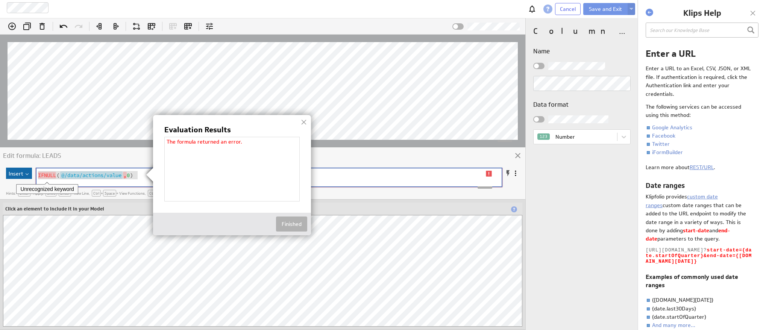
click at [304, 122] on div at bounding box center [303, 122] width 11 height 11
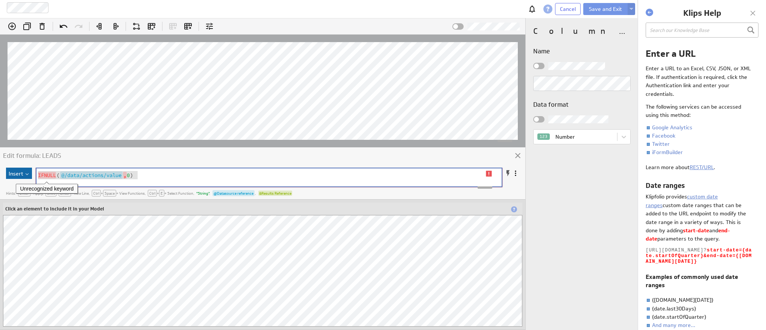
click at [40, 175] on span "IFNULL" at bounding box center [47, 175] width 18 height 7
type textarea "IFNULL"
click at [153, 175] on pre "IFNULL ( @/data/actions/value , 0 )" at bounding box center [261, 175] width 450 height 8
type textarea "IFNULL(7cdb2f8d0b4ca0fed933b8e3e4b4d702@/data/actions/value;,0)"
paste textarea
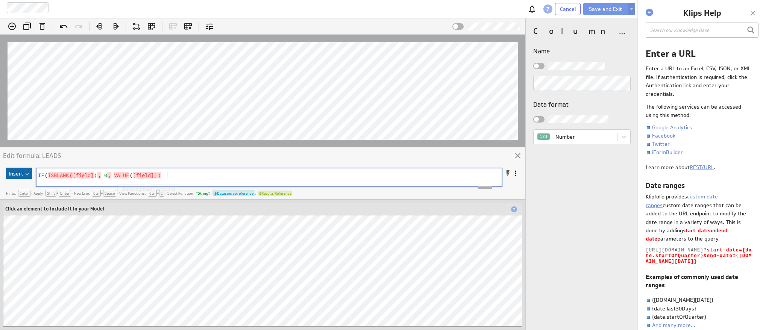
scroll to position [0, 0]
type textarea "field"
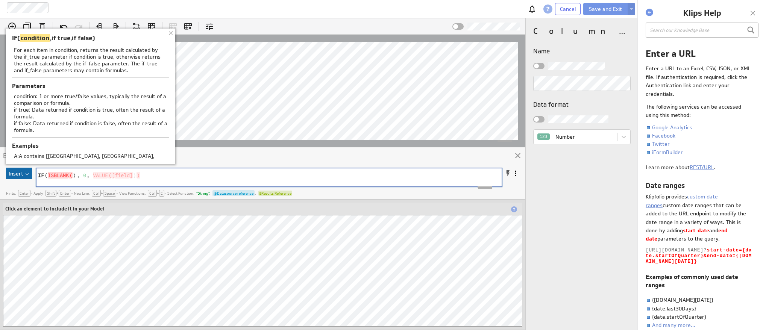
type textarea ")"
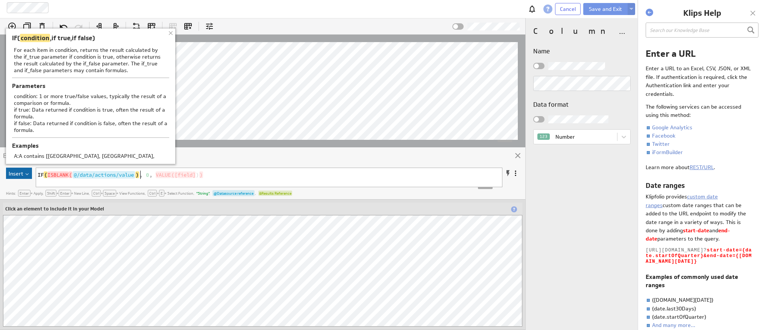
scroll to position [144, 0]
type textarea "field"
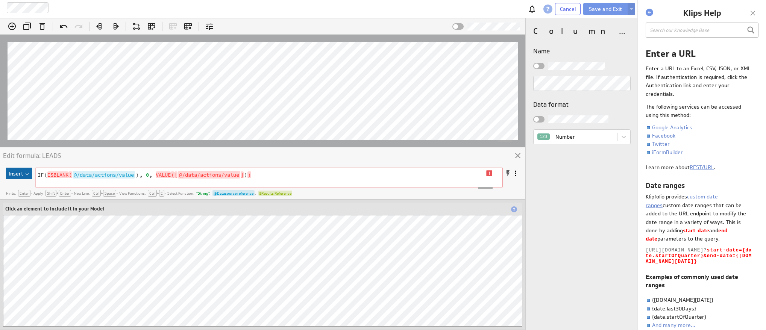
click at [295, 174] on pre "IF ( ISBLANK ( @/data/actions/value ) , 0 , VALUE ( [ @/data/actions/value ] ) )" at bounding box center [261, 175] width 451 height 8
type textarea "IF(ISBLANK(7cdb2f8d0b4ca0fed933b8e3e4b4d702@/data/actions/value;), 0, VALUE([7c…"
click at [295, 174] on pre "IF ( ISBLANK ( @/data/actions/value ) , 0 , VALUE ( [ @/data/actions/value ] ) )" at bounding box center [261, 175] width 451 height 8
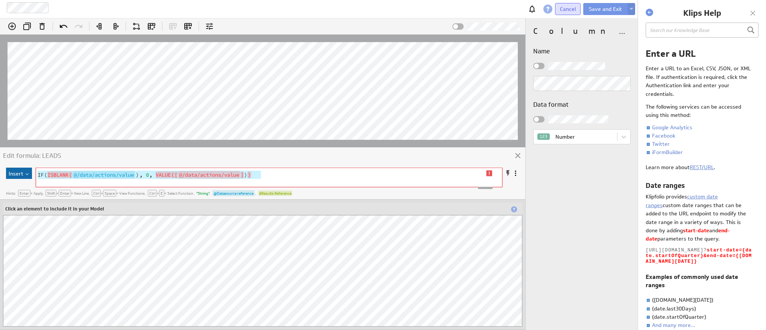
click at [573, 9] on span "Cancel" at bounding box center [568, 9] width 16 height 7
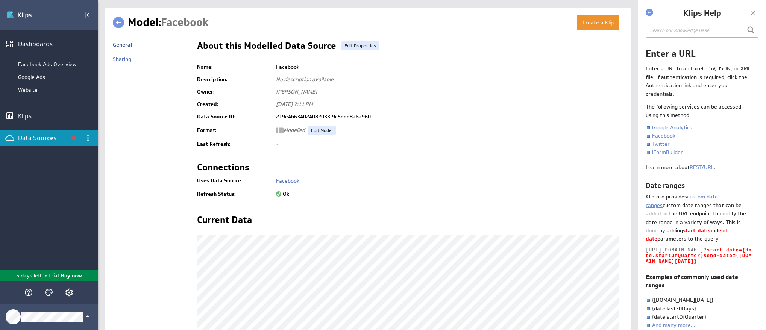
click at [118, 23] on link at bounding box center [118, 22] width 11 height 11
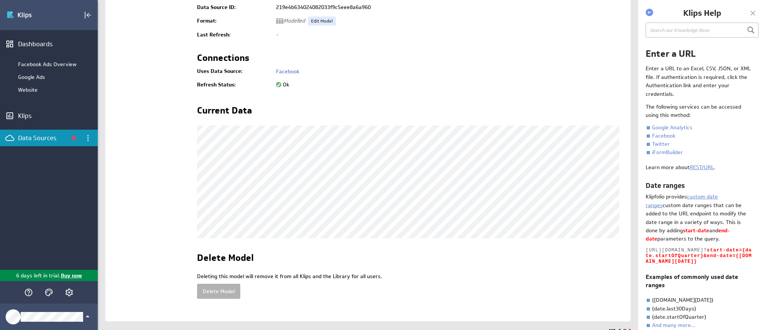
scroll to position [111, 0]
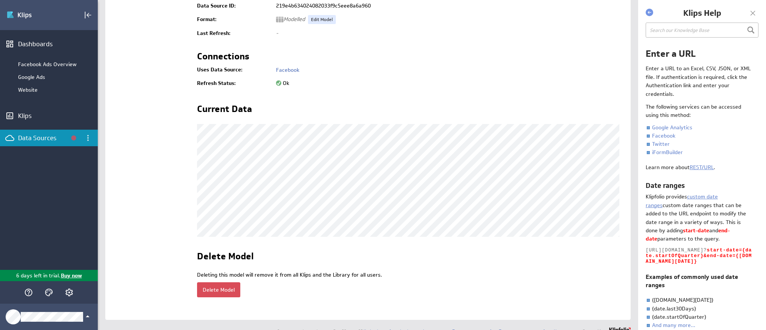
click at [214, 295] on button "Delete Model" at bounding box center [218, 290] width 43 height 15
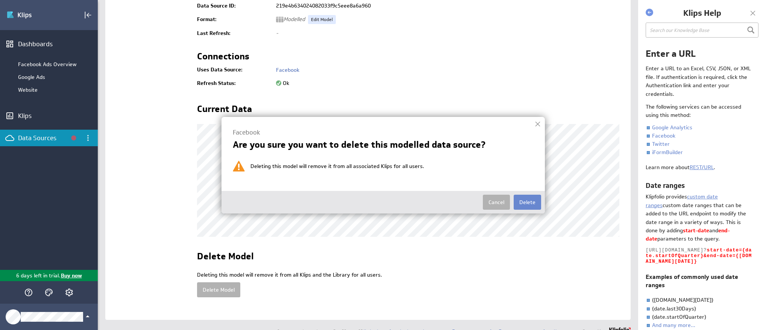
click at [529, 203] on button "Delete" at bounding box center [527, 202] width 27 height 15
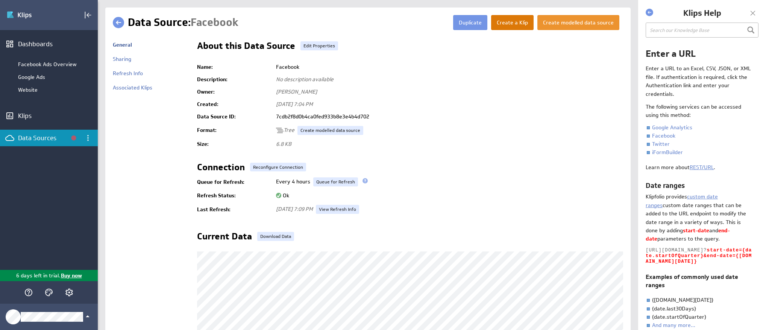
click at [517, 21] on button "Create a Klip" at bounding box center [512, 22] width 43 height 15
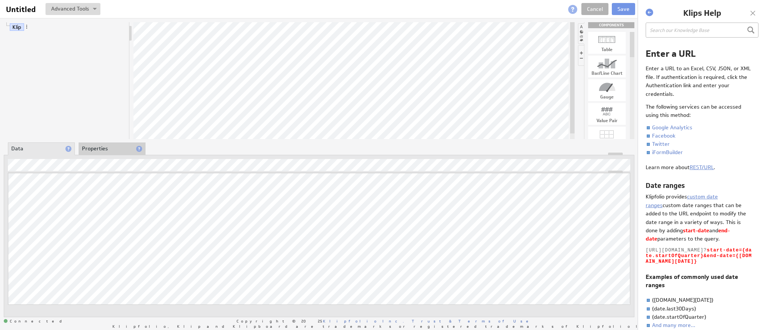
click at [613, 68] on div at bounding box center [607, 64] width 38 height 12
drag, startPoint x: 605, startPoint y: 65, endPoint x: 301, endPoint y: 83, distance: 304.9
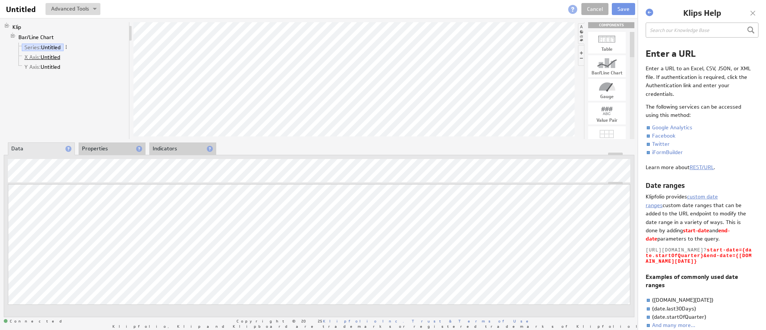
click at [52, 55] on link "X Axis: Untitled" at bounding box center [42, 57] width 41 height 8
click at [49, 67] on link "Y Axis: Untitled" at bounding box center [42, 67] width 41 height 8
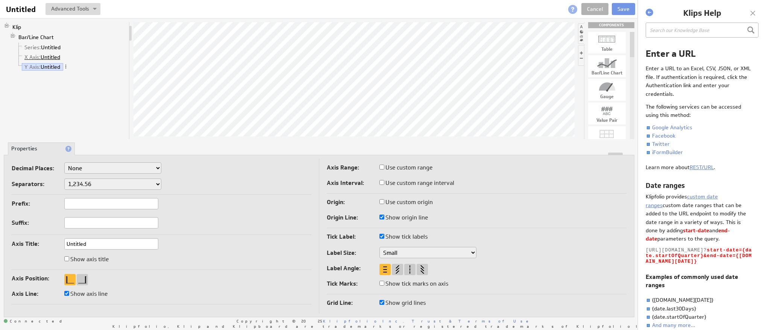
click at [43, 56] on link "X Axis: Untitled" at bounding box center [42, 57] width 41 height 8
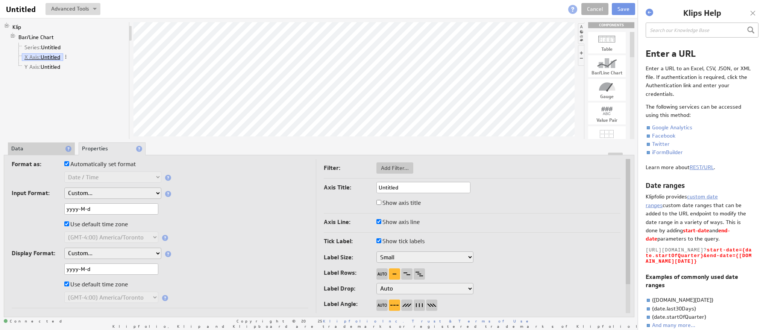
click at [55, 56] on link "X Axis: Untitled" at bounding box center [42, 57] width 41 height 8
click at [415, 189] on input "Untitled" at bounding box center [424, 187] width 94 height 11
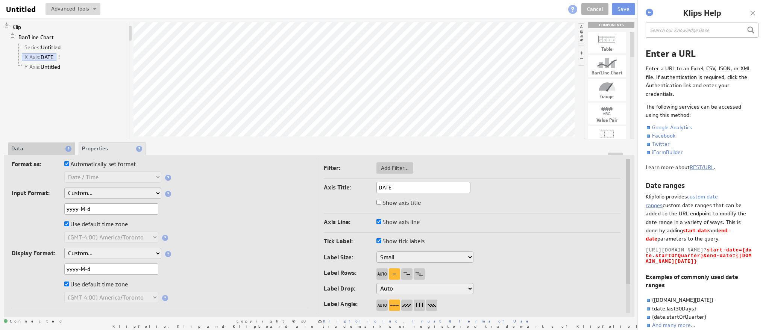
type input "DATE"
click at [73, 67] on li "Y Axis: Untitled" at bounding box center [71, 67] width 110 height 10
click at [55, 65] on link "Y Axis: Untitled" at bounding box center [42, 67] width 41 height 8
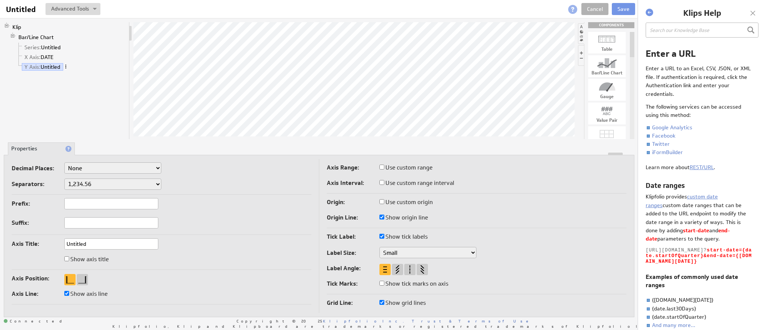
click at [68, 65] on span at bounding box center [65, 66] width 5 height 5
click at [43, 83] on div "Klip Bar/Line Chart Series: Untitled X Axis: DATE Y Axis: Untitled" at bounding box center [67, 80] width 126 height 117
click at [44, 56] on link "X Axis: DATE" at bounding box center [39, 57] width 35 height 8
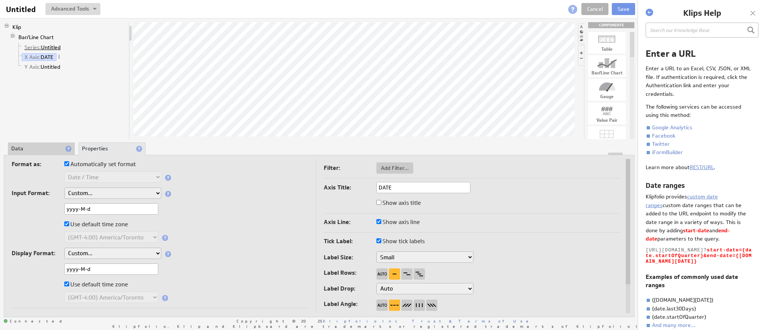
click at [46, 47] on link "Series: Untitled" at bounding box center [43, 48] width 42 height 8
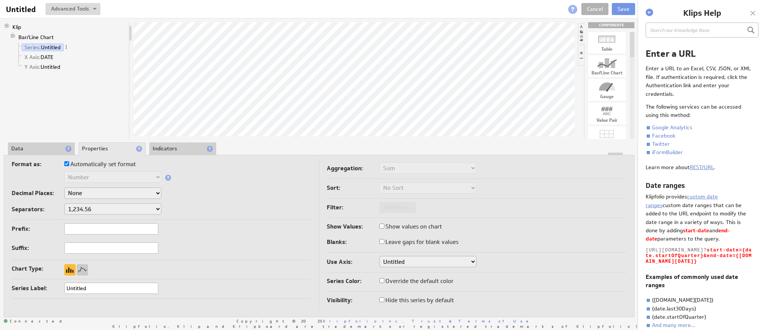
click at [41, 145] on li "Data" at bounding box center [41, 149] width 67 height 13
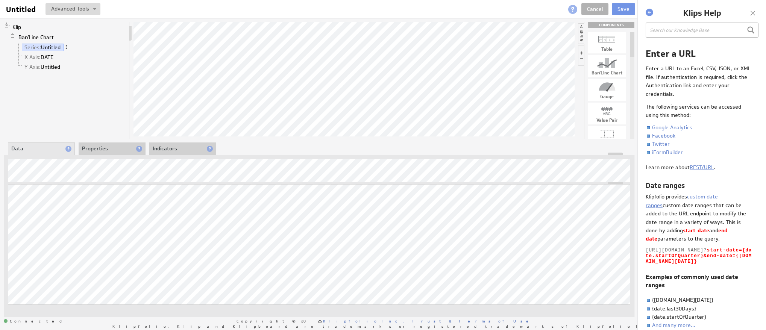
click at [66, 48] on span at bounding box center [66, 46] width 5 height 5
click at [97, 56] on div "Rename..." at bounding box center [105, 56] width 75 height 12
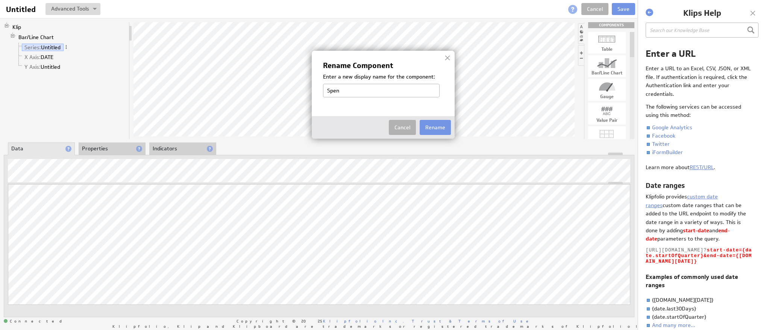
type input "Spend"
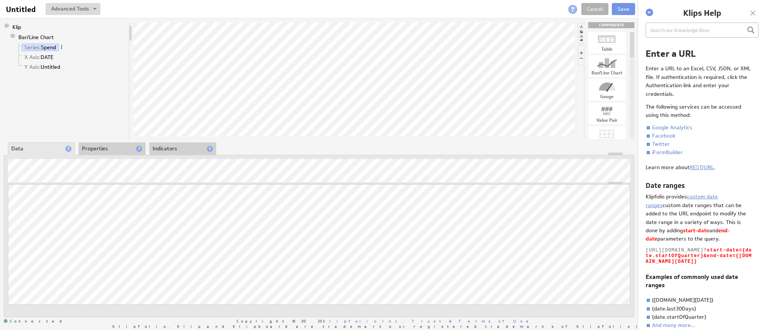
click at [61, 46] on span at bounding box center [61, 46] width 5 height 5
click at [83, 36] on li "Bar/Line Chart Series: Spend X Axis: DATE Y Axis: Untitled" at bounding box center [68, 52] width 116 height 41
click at [107, 151] on li "Properties" at bounding box center [112, 149] width 67 height 13
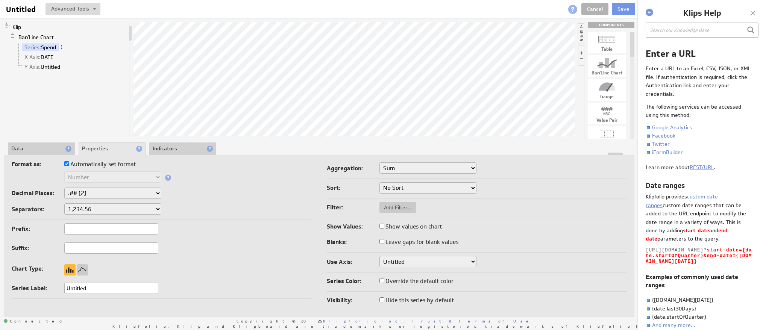
click at [412, 261] on select "Untitled" at bounding box center [428, 261] width 97 height 11
click at [380, 256] on select "Untitled" at bounding box center [428, 261] width 97 height 11
click at [108, 290] on input "Untitled" at bounding box center [111, 288] width 94 height 11
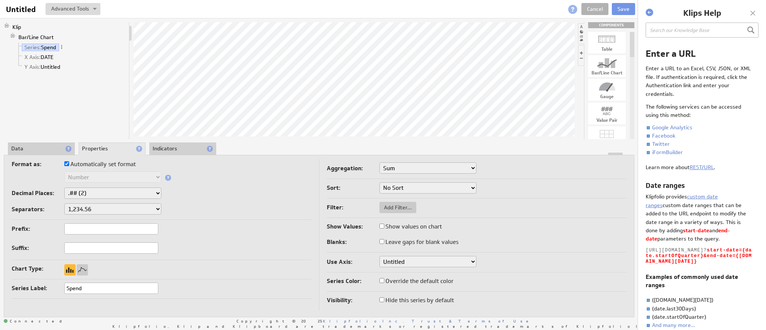
type input "Spend"
click at [381, 224] on input "Show values on chart" at bounding box center [382, 226] width 5 height 5
checkbox input "true"
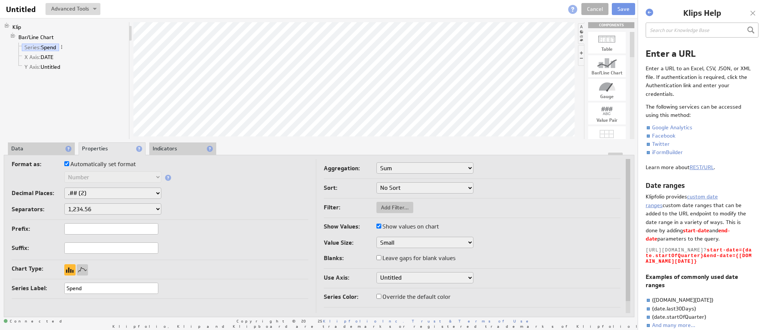
click at [381, 228] on input "Show values on chart" at bounding box center [379, 226] width 5 height 5
checkbox input "false"
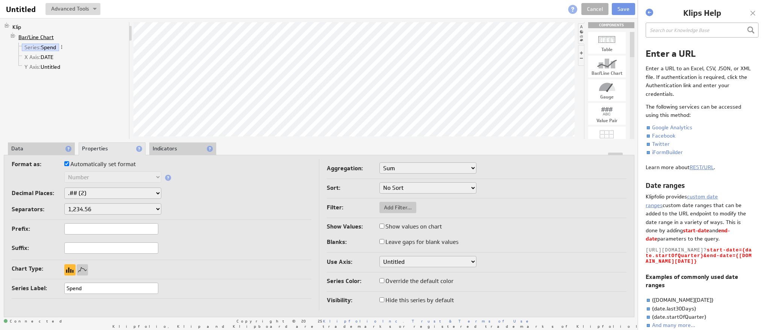
click at [49, 36] on link "Bar/Line Chart" at bounding box center [36, 37] width 41 height 8
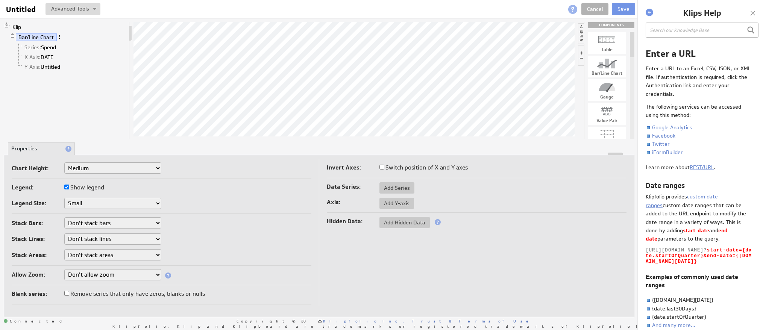
click at [59, 35] on span at bounding box center [59, 36] width 5 height 5
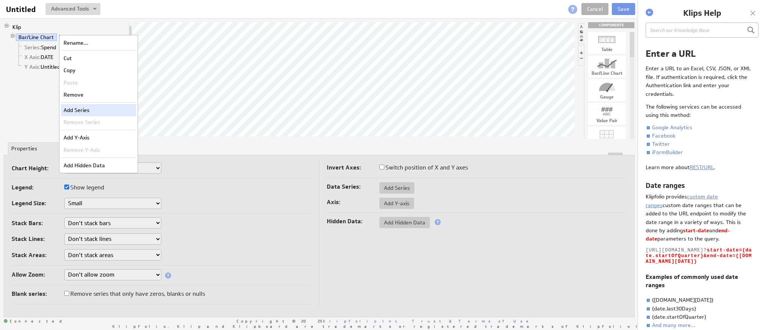
click at [85, 110] on div "Add Series" at bounding box center [98, 110] width 75 height 12
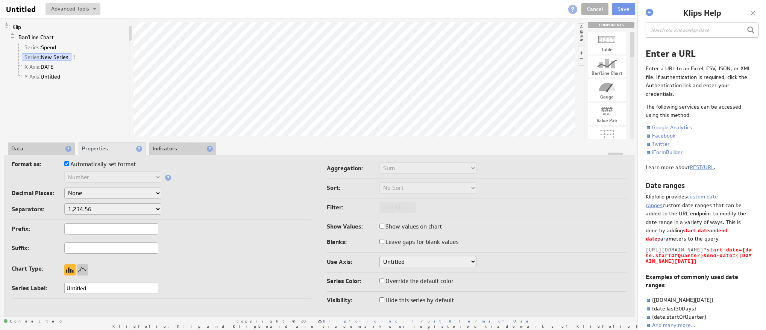
click at [35, 151] on li "Data" at bounding box center [41, 149] width 67 height 13
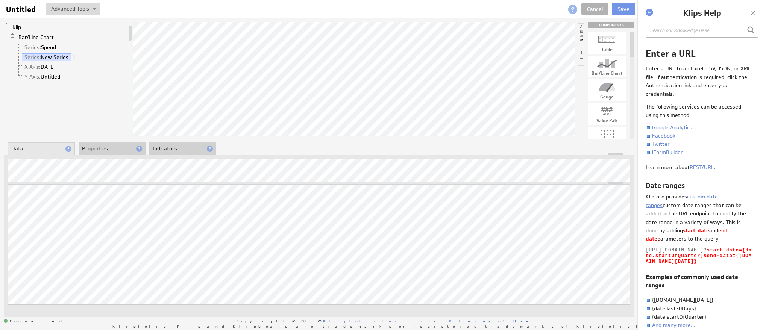
click at [90, 150] on li "Properties" at bounding box center [112, 149] width 67 height 13
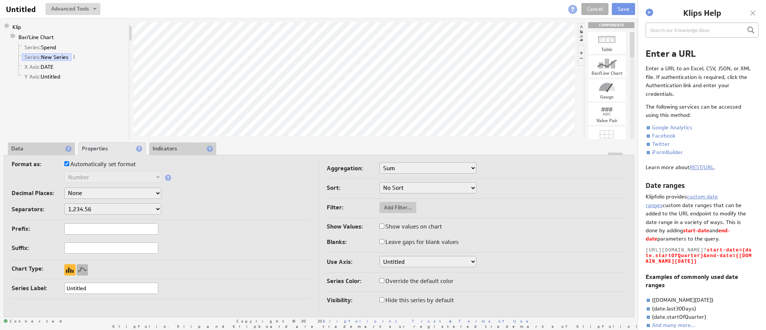
click at [81, 273] on div at bounding box center [82, 269] width 11 height 11
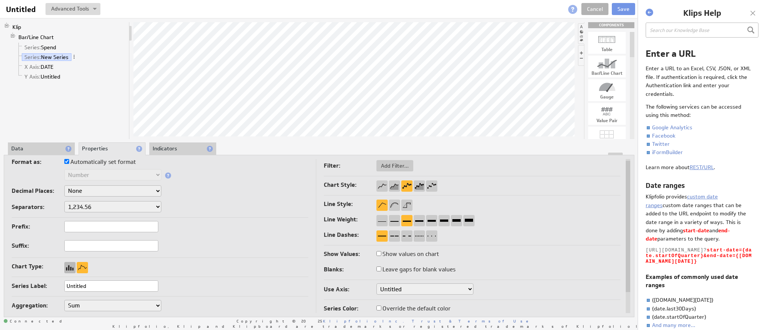
click at [69, 267] on div at bounding box center [69, 267] width 11 height 11
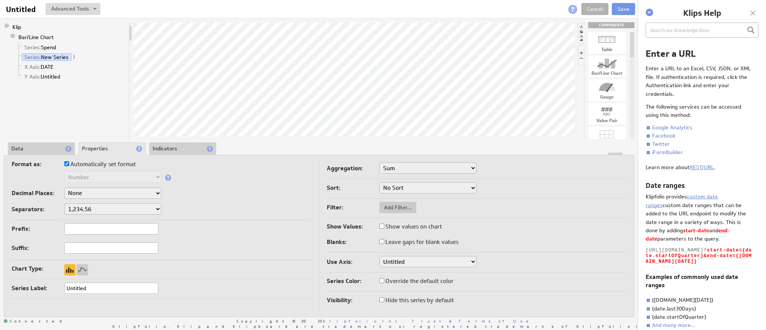
click at [114, 290] on input "Untitled" at bounding box center [111, 288] width 94 height 11
type input "Leads"
click at [27, 146] on li "Data" at bounding box center [41, 149] width 67 height 13
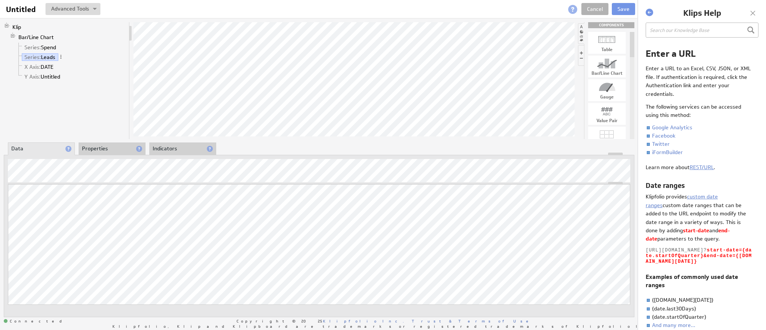
click at [104, 147] on li "Properties" at bounding box center [112, 149] width 67 height 13
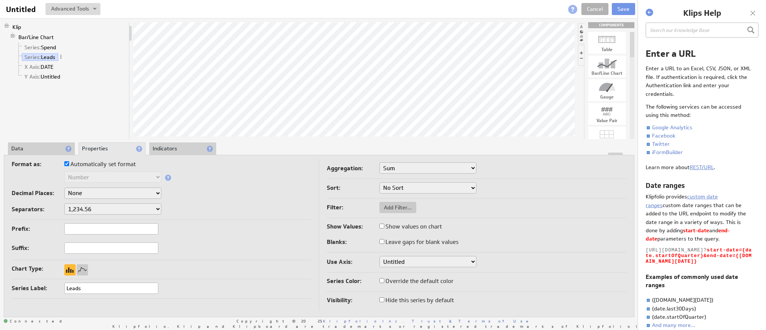
click at [416, 260] on select "Untitled" at bounding box center [428, 261] width 97 height 11
click at [380, 256] on select "Untitled" at bounding box center [428, 261] width 97 height 11
click at [40, 78] on span "Y Axis:" at bounding box center [32, 76] width 16 height 7
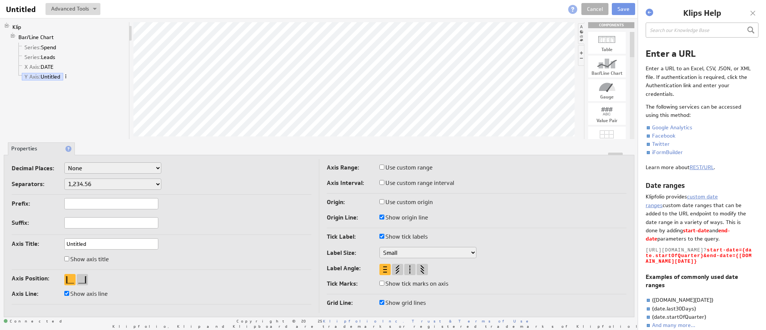
click at [68, 76] on span at bounding box center [65, 76] width 5 height 5
click at [50, 92] on div "Klip Bar/Line Chart Series: Spend Series: Leads X Axis: DATE Y Axis: Untitled" at bounding box center [67, 80] width 126 height 117
click at [41, 35] on link "Bar/Line Chart" at bounding box center [36, 37] width 41 height 8
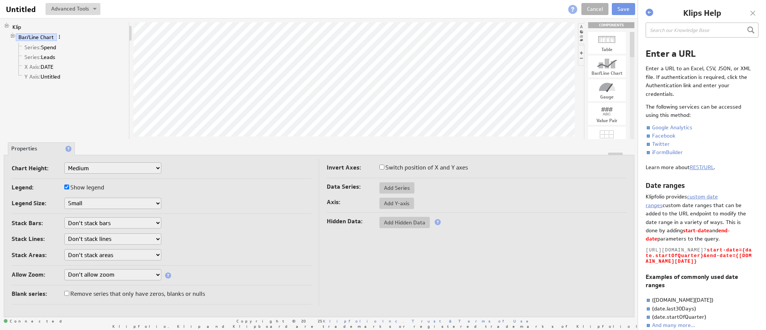
click at [58, 35] on span at bounding box center [59, 36] width 5 height 5
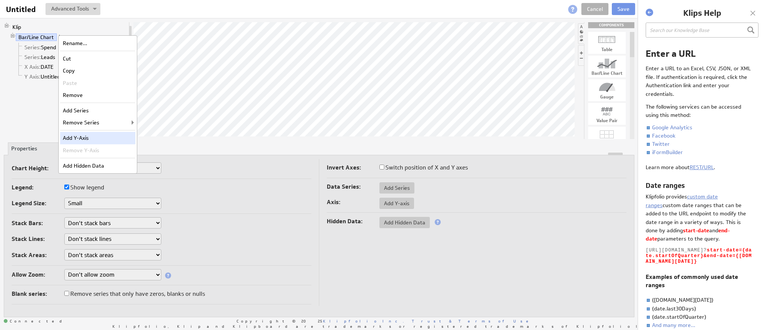
click at [86, 140] on div "Add Y-Axis" at bounding box center [97, 138] width 75 height 12
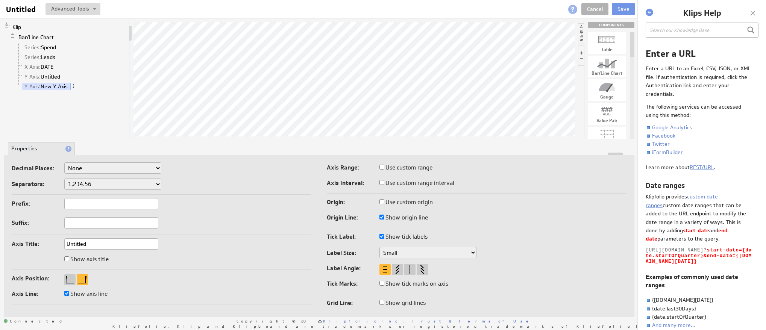
click at [106, 242] on input "Untitled" at bounding box center [111, 244] width 94 height 11
type input "Count"
click at [53, 74] on link "Y Axis: Untitled" at bounding box center [42, 77] width 41 height 8
click at [92, 241] on input "Untitled" at bounding box center [111, 244] width 94 height 11
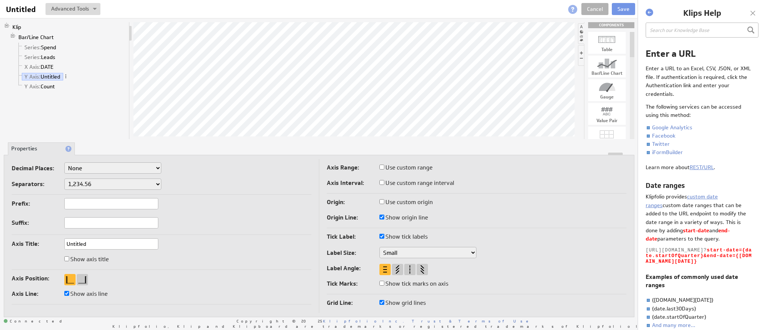
click at [92, 241] on input "Untitled" at bounding box center [111, 244] width 94 height 11
type input "Dollar"
click at [45, 85] on link "Y Axis: Count" at bounding box center [40, 87] width 36 height 8
click at [45, 55] on link "Series: Leads" at bounding box center [40, 57] width 36 height 8
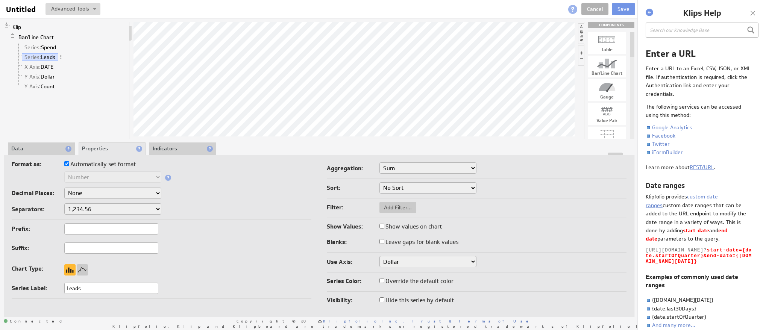
click at [406, 259] on select "Dollar Count" at bounding box center [428, 261] width 97 height 11
select select "1138753e-6"
click at [380, 256] on select "Dollar Count" at bounding box center [428, 261] width 97 height 11
select select "1138753e-6"
click at [533, 226] on div "Show Values: Show values on chart" at bounding box center [477, 228] width 300 height 12
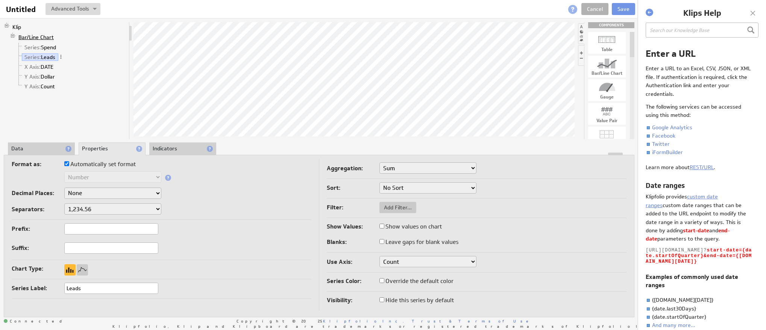
click at [44, 36] on link "Bar/Line Chart" at bounding box center [36, 37] width 41 height 8
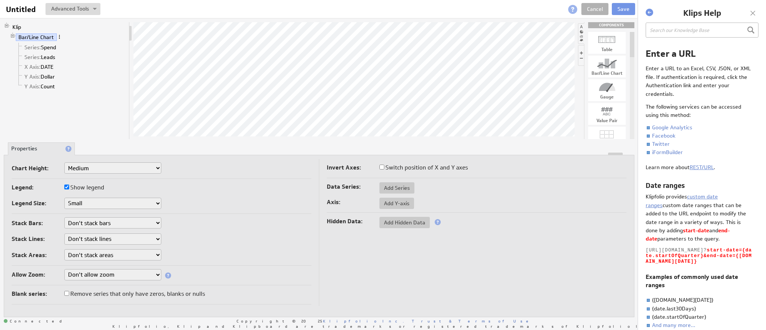
click at [59, 36] on span at bounding box center [59, 36] width 5 height 5
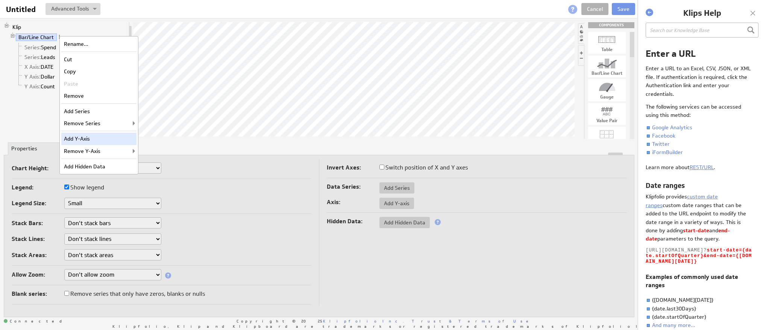
click at [115, 143] on div "Add Y-Axis" at bounding box center [98, 139] width 75 height 12
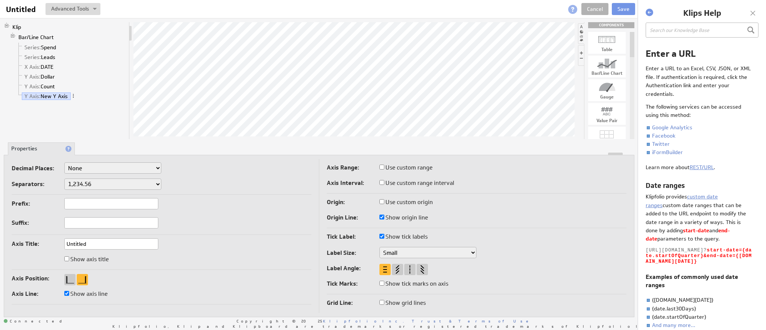
click at [109, 242] on input "Untitled" at bounding box center [111, 244] width 94 height 11
type input "CPL"
click at [50, 35] on link "Bar/Line Chart" at bounding box center [36, 37] width 41 height 8
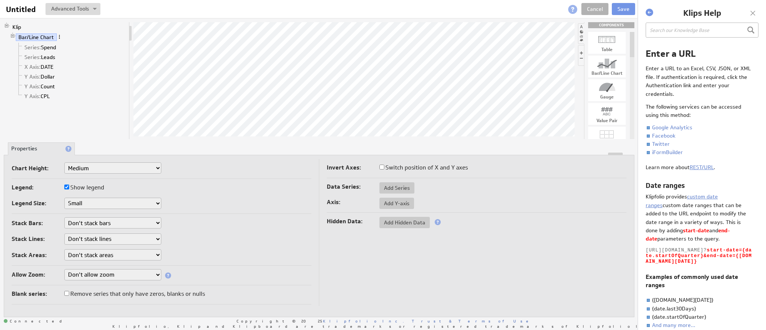
click at [61, 35] on span at bounding box center [59, 36] width 5 height 5
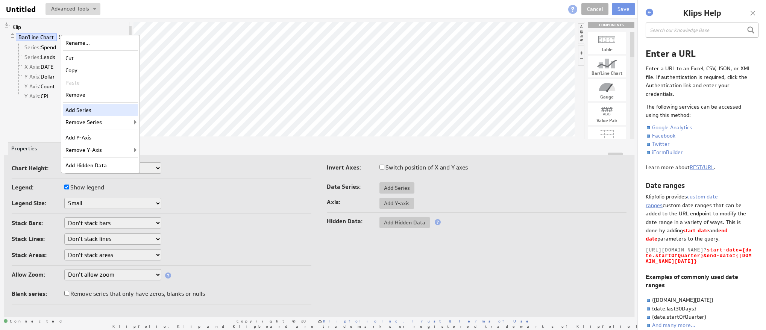
click at [93, 111] on div "Add Series" at bounding box center [100, 110] width 75 height 12
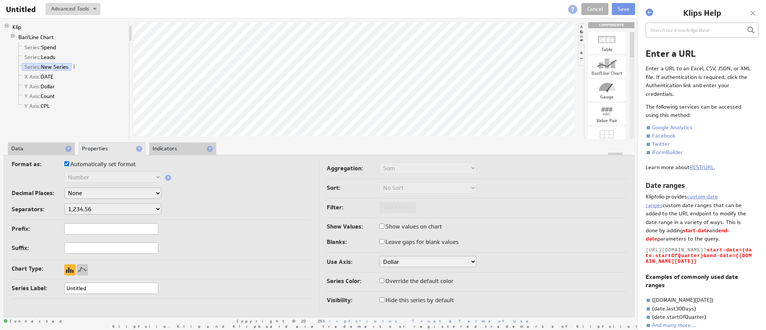
click at [36, 149] on li "Data" at bounding box center [41, 149] width 67 height 13
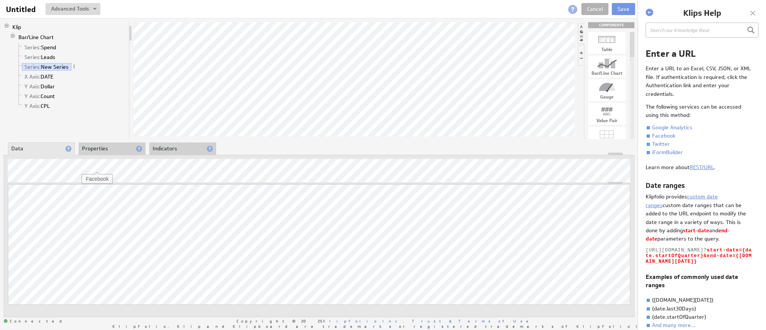
click at [97, 146] on li "Properties" at bounding box center [112, 149] width 67 height 13
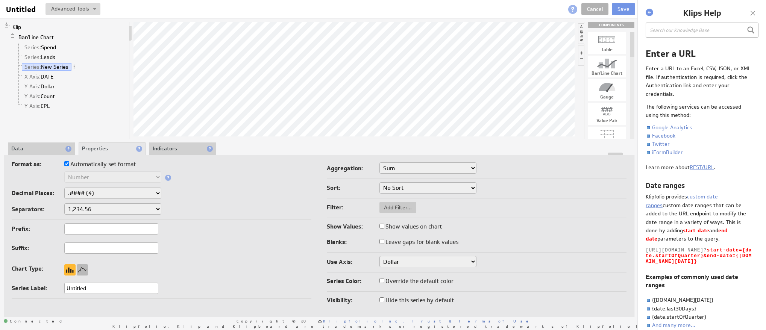
click at [81, 271] on div at bounding box center [82, 269] width 11 height 11
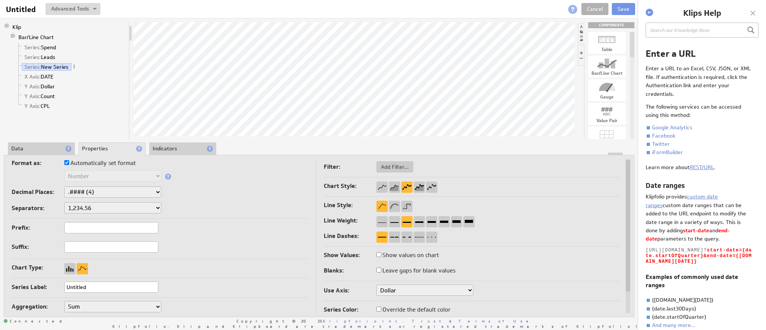
click at [407, 290] on select "Dollar Count CPL" at bounding box center [425, 290] width 97 height 11
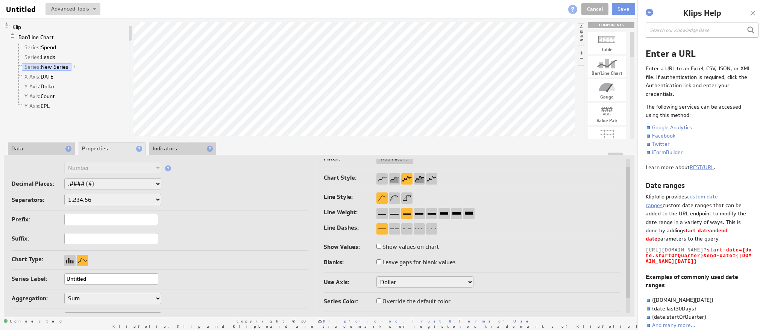
select select "d4d288d5-7"
click at [377, 277] on select "Dollar Count CPL" at bounding box center [425, 282] width 97 height 11
select select "d4d288d5-7"
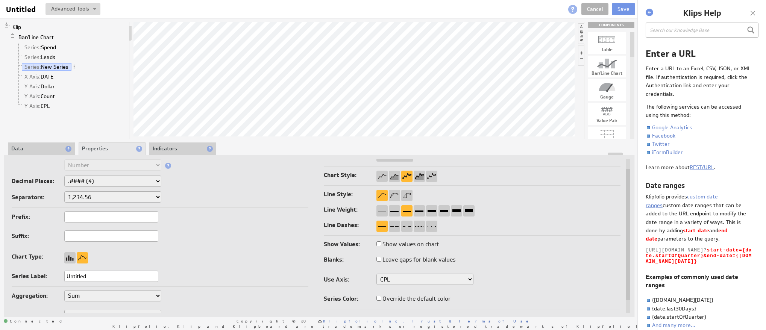
click at [90, 182] on select "None .# (1) .## (2) .### (3) .#### (4)" at bounding box center [112, 181] width 97 height 11
select select "2"
click at [64, 176] on select "None .# (1) .## (2) .### (3) .#### (4)" at bounding box center [112, 181] width 97 height 11
select select "2"
click at [414, 280] on select "Dollar Count CPL" at bounding box center [425, 279] width 97 height 11
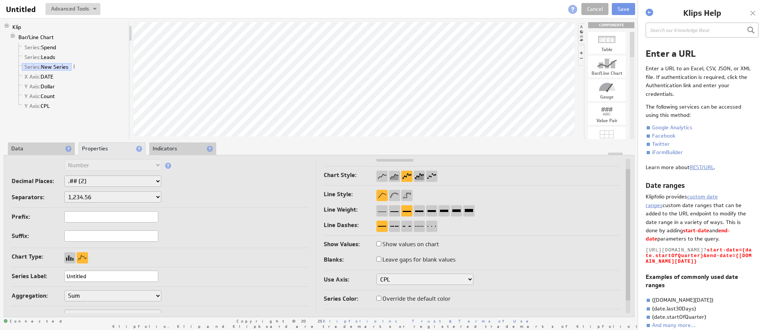
select select "1138753e-6"
click at [377, 274] on select "Dollar Count CPL" at bounding box center [425, 279] width 97 height 11
select select "2"
select select "1138753e-6"
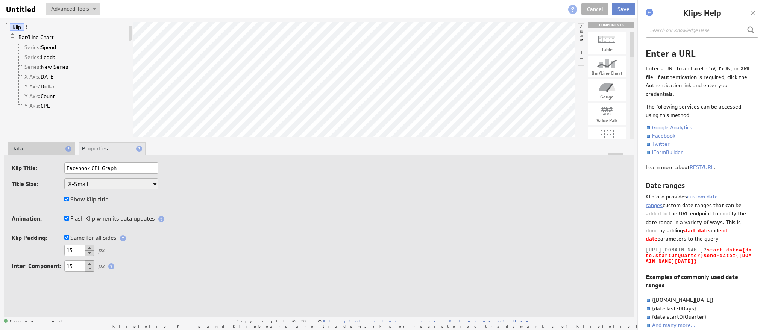
type input "Facebook CPL Graph"
click at [621, 9] on button "Save" at bounding box center [623, 9] width 23 height 12
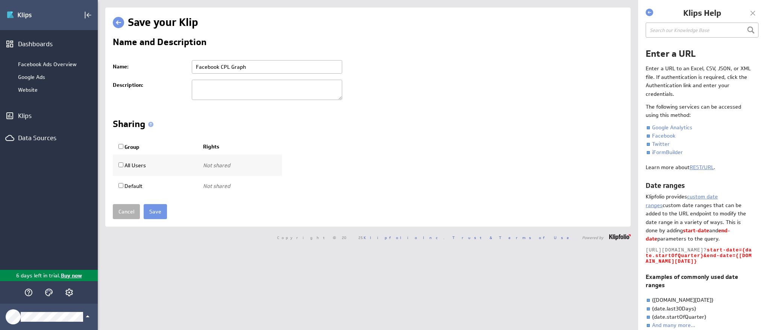
click at [120, 159] on td "All Users" at bounding box center [155, 165] width 85 height 21
click at [120, 149] on label "Group" at bounding box center [129, 147] width 21 height 7
click at [120, 149] on input "Group" at bounding box center [121, 146] width 5 height 5
checkbox input "true"
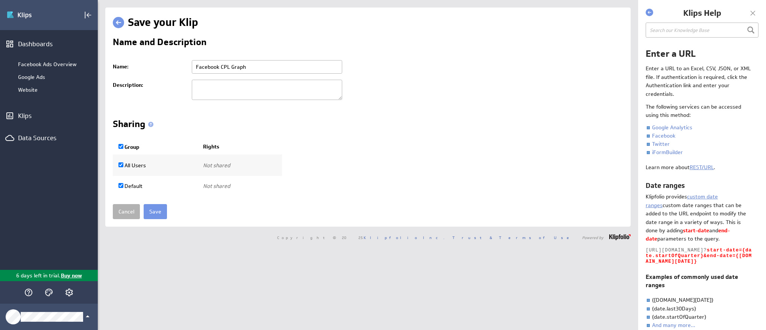
select select"] "a3f87fe02c9e6b95a42f485561cb8847:use"
checkbox input "true"
select select"] "e66ae4361d8620b493d93479c1f72c21:use"
click at [156, 212] on input "Save" at bounding box center [155, 211] width 23 height 15
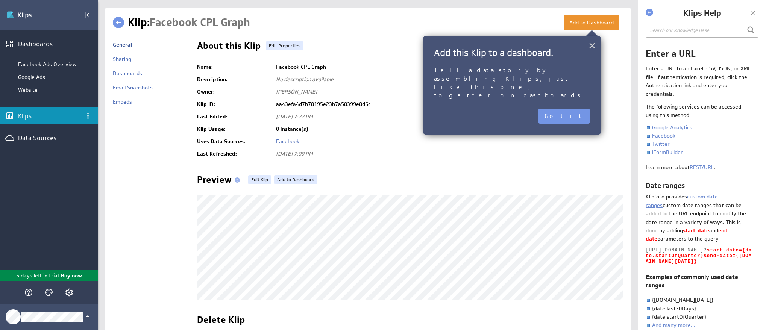
click at [592, 46] on button "×" at bounding box center [592, 45] width 7 height 15
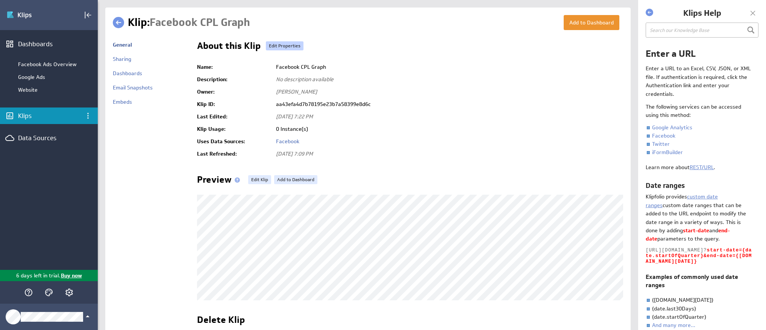
click at [275, 47] on link "Edit Properties" at bounding box center [285, 45] width 38 height 9
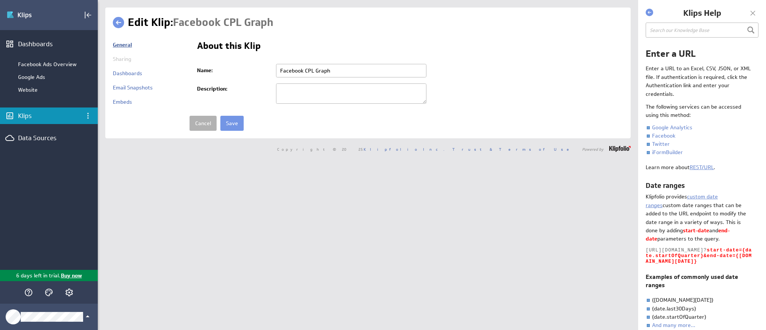
click at [123, 45] on link "General" at bounding box center [122, 44] width 19 height 7
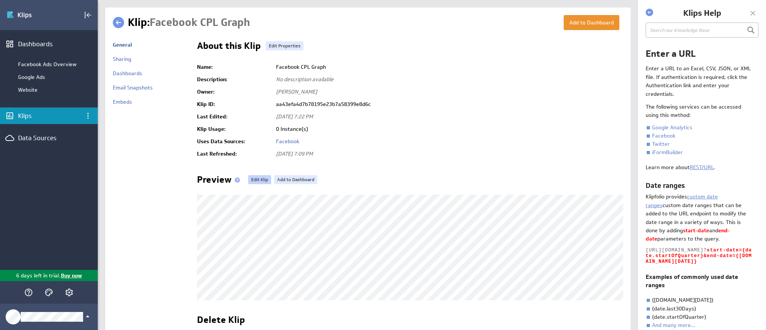
click at [260, 178] on link "Edit Klip" at bounding box center [259, 179] width 23 height 9
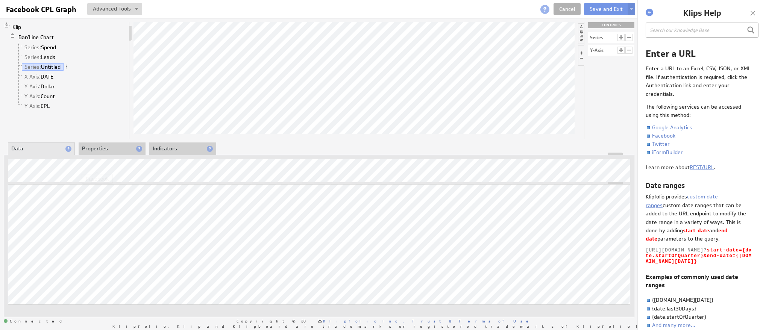
click at [102, 149] on li "Properties" at bounding box center [112, 149] width 67 height 13
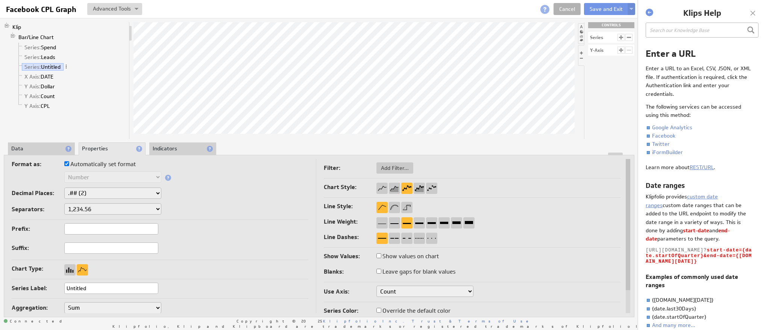
click at [100, 288] on input "Untitled" at bounding box center [111, 288] width 94 height 11
type input "CPL"
click at [594, 9] on button "Save and Exit" at bounding box center [606, 9] width 44 height 12
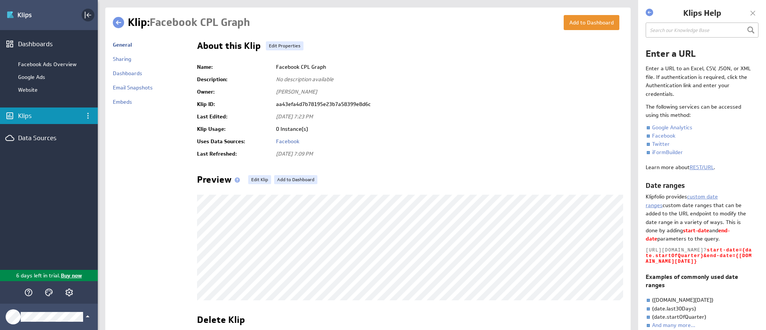
click at [87, 13] on icon "Collapse" at bounding box center [88, 15] width 9 height 9
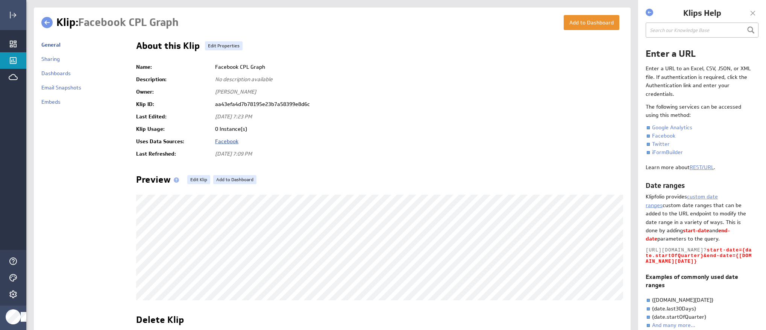
click at [226, 143] on link "Facebook" at bounding box center [226, 141] width 23 height 7
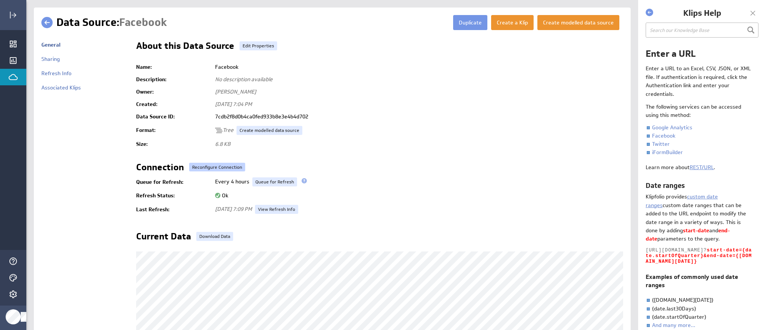
click at [212, 168] on button "Reconfigure Connection" at bounding box center [217, 167] width 56 height 9
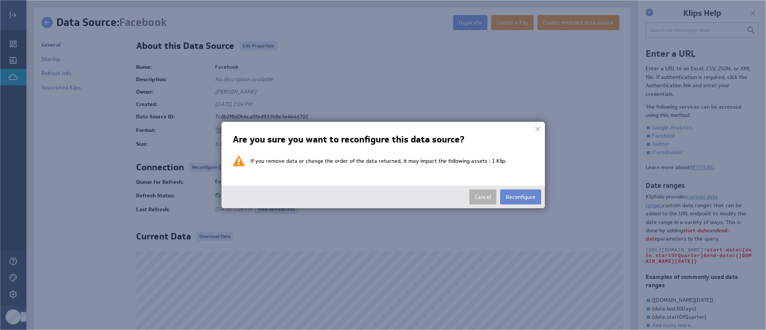
click at [518, 195] on button "Reconfigure" at bounding box center [520, 197] width 41 height 15
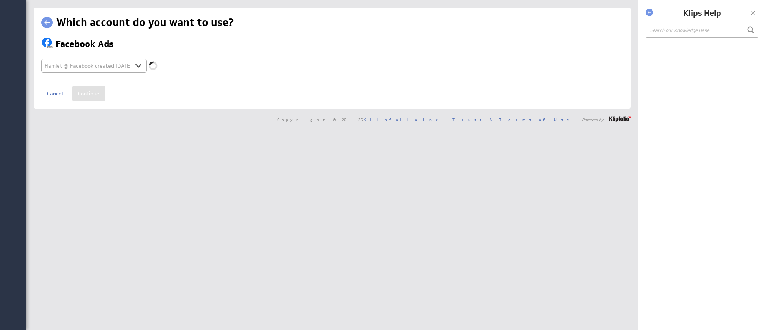
select select "d5ab8409ab0d43b85c945bec943fa4af"
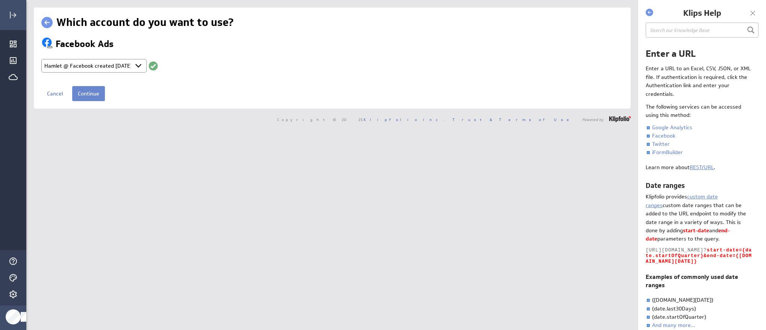
click at [93, 96] on input "Continue" at bounding box center [88, 93] width 33 height 15
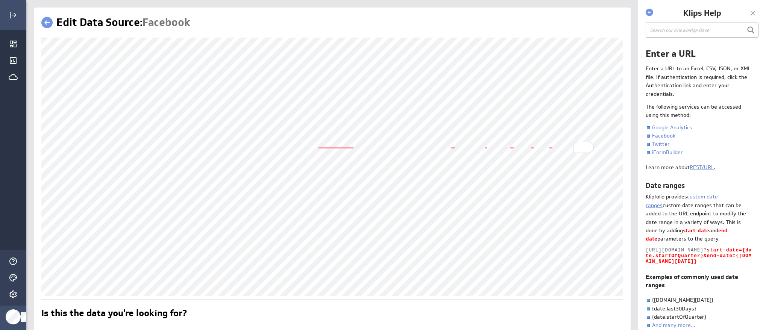
click at [48, 21] on link at bounding box center [46, 22] width 11 height 11
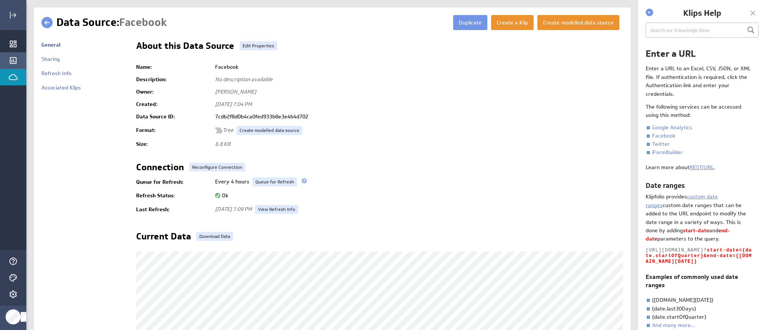
click at [15, 60] on icon "Klips" at bounding box center [13, 60] width 9 height 9
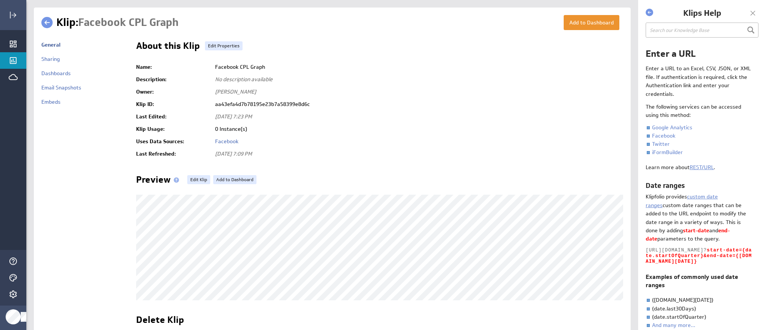
scroll to position [74, 0]
